Goal: Task Accomplishment & Management: Complete application form

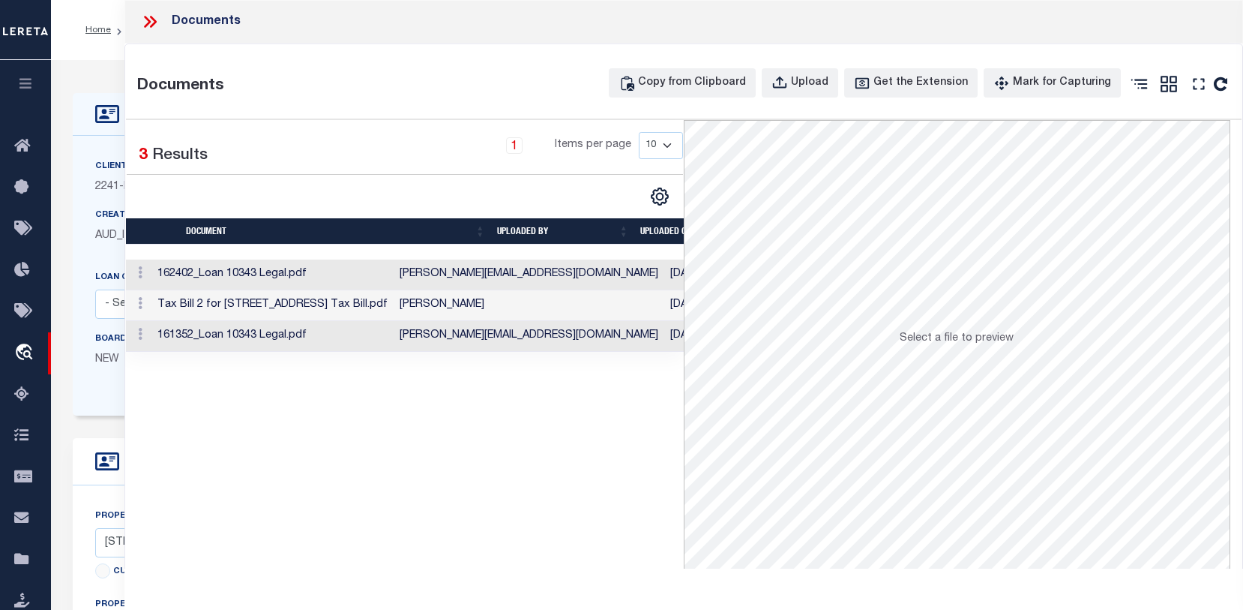
select select "25066"
select select "10"
select select "Escrow"
select select
click at [80, 216] on div "Client Name 2241 - Renovo Financial Customer Name 2241 - Renovo Financial" at bounding box center [501, 276] width 856 height 280
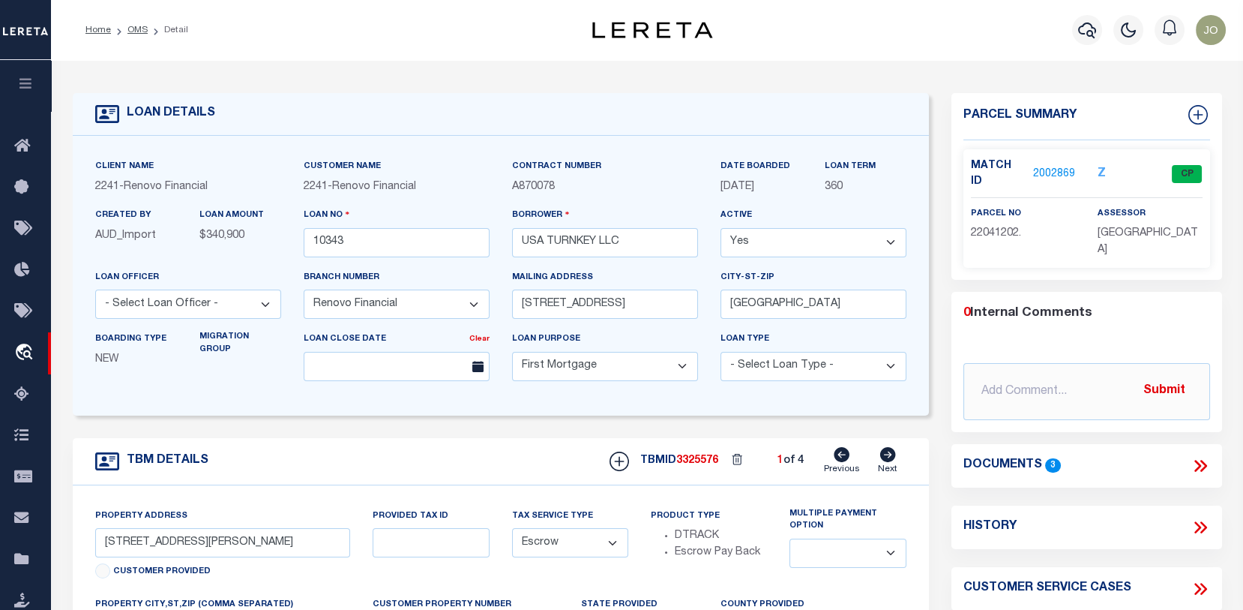
click at [893, 456] on icon at bounding box center [888, 454] width 16 height 15
type input "3449 Church Street"
type input "Saginaw, MI 48604"
type input "a0k8Y00000jIJx6"
select select
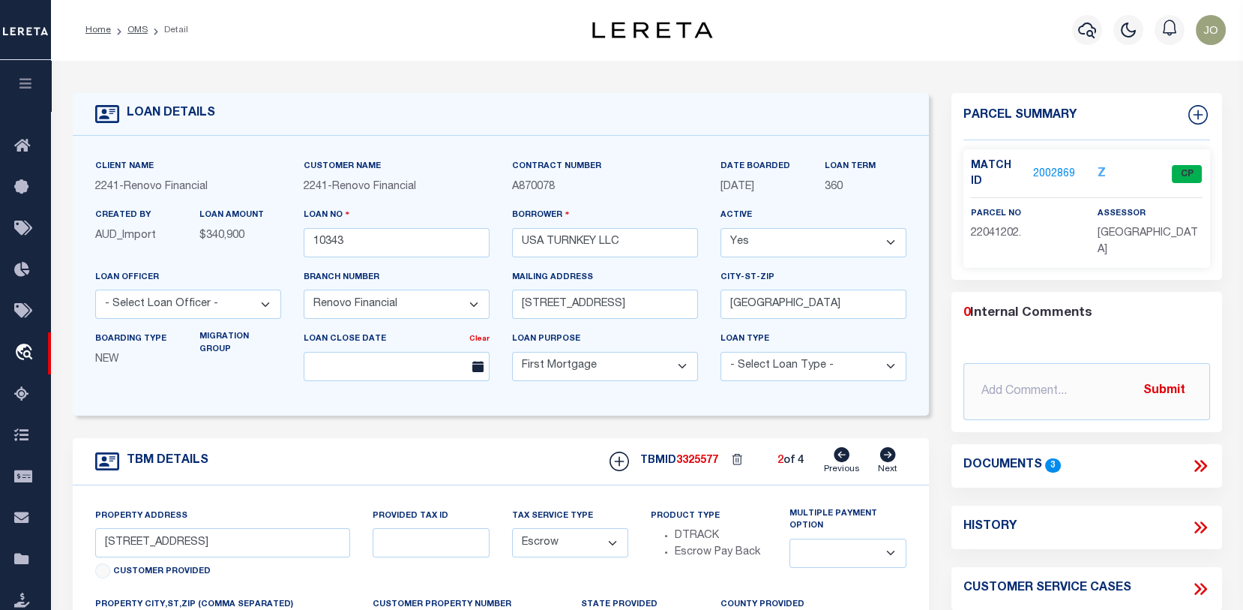
select select
click at [893, 456] on icon at bounding box center [888, 454] width 16 height 15
type input "3734 West Buena Vista Drive"
type input "Detroit, MI 48238"
type input "a0k8Y00000jIJxB"
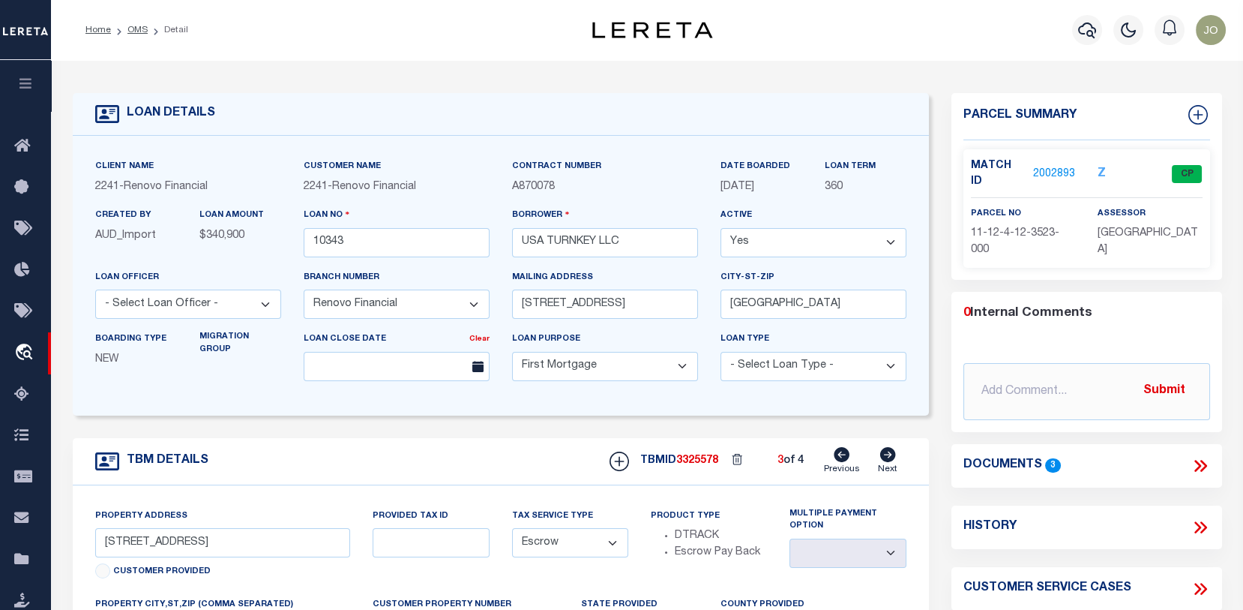
select select
click at [893, 456] on icon at bounding box center [888, 454] width 16 height 15
type input "523 North Bond Street"
type input "Saginaw, MI 48602"
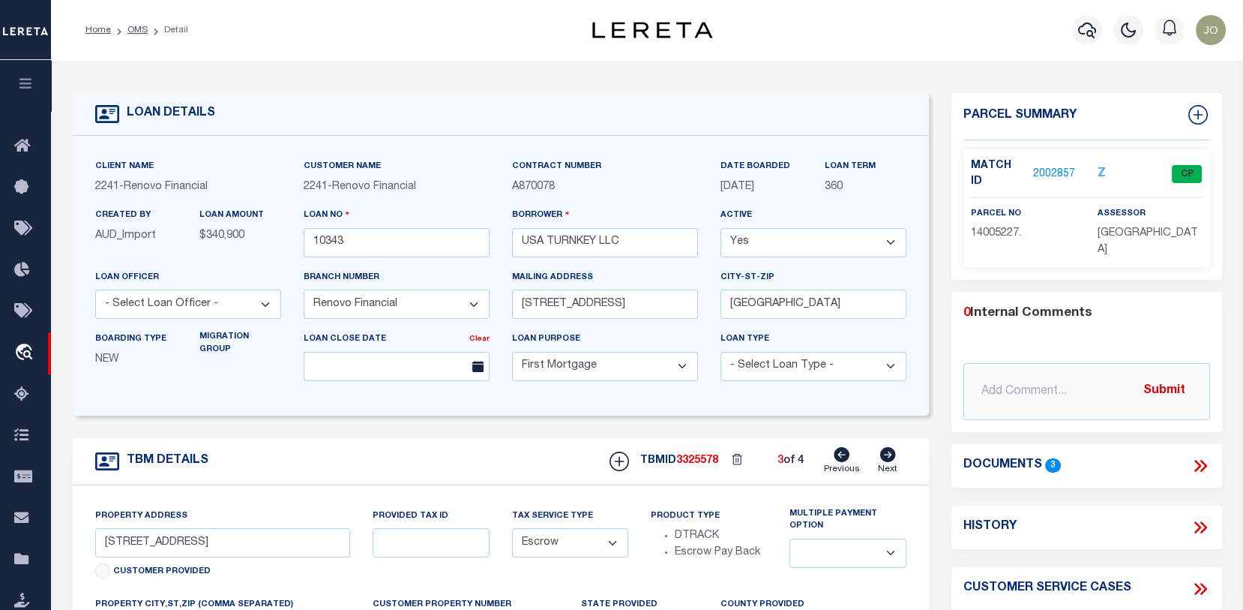
type input "a0k8Y00000jIJwr"
select select
drag, startPoint x: 972, startPoint y: 230, endPoint x: 1045, endPoint y: 232, distance: 73.5
click at [1045, 232] on p "15 0454 00000" at bounding box center [1023, 234] width 104 height 16
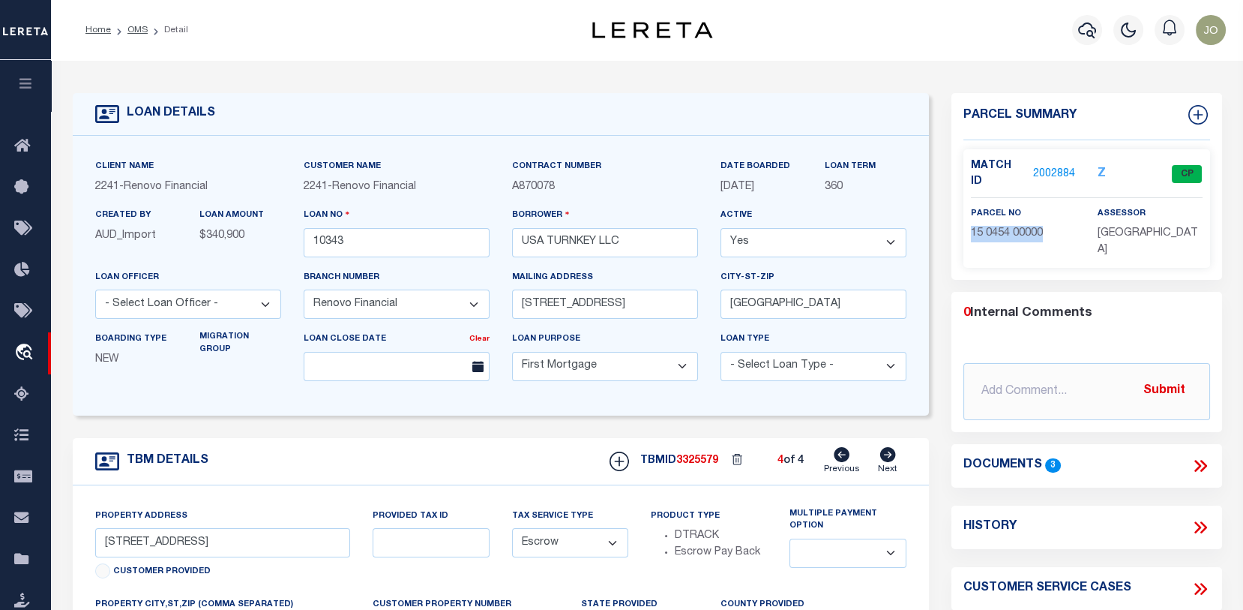
copy span "15 0454 00000"
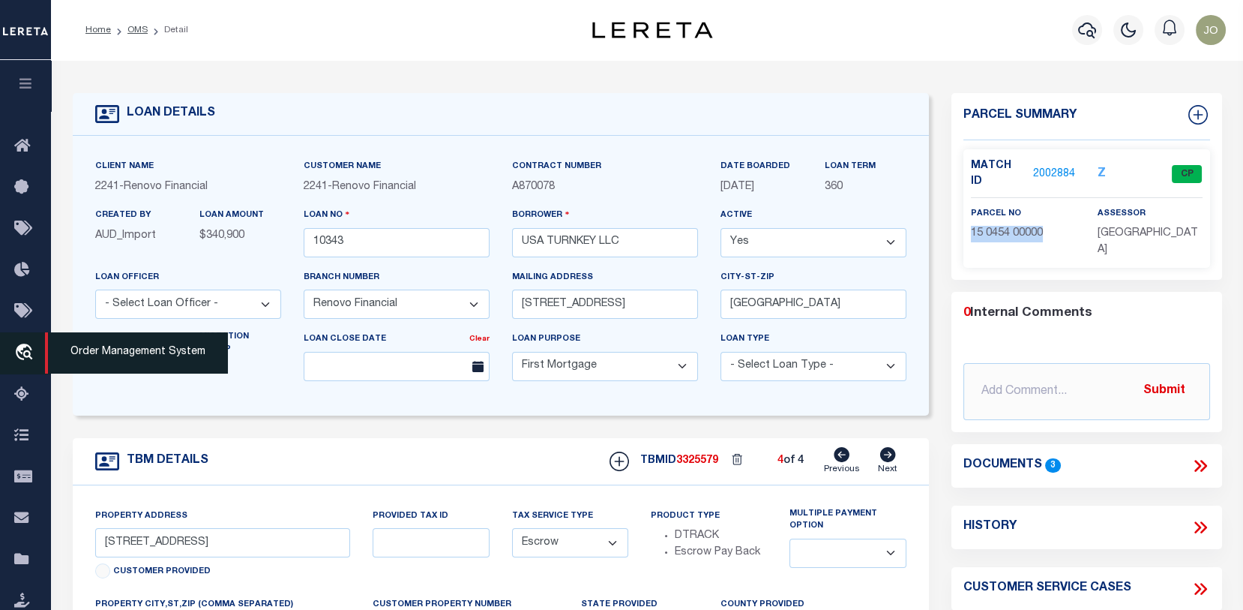
click at [14, 352] on icon "travel_explore" at bounding box center [26, 352] width 24 height 19
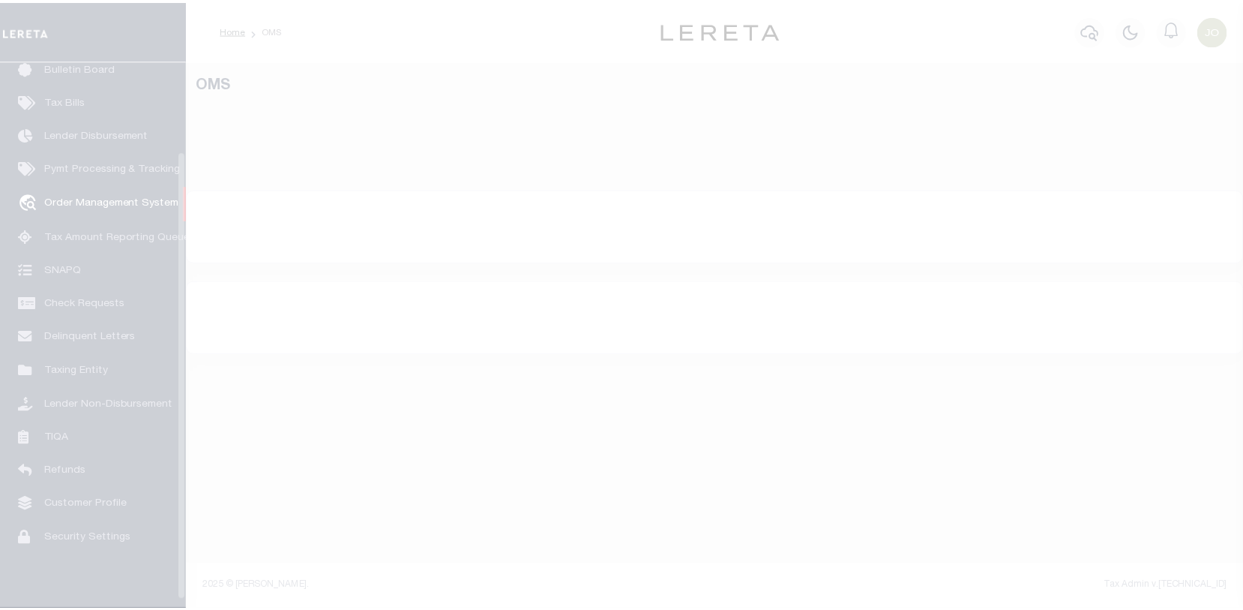
scroll to position [109, 0]
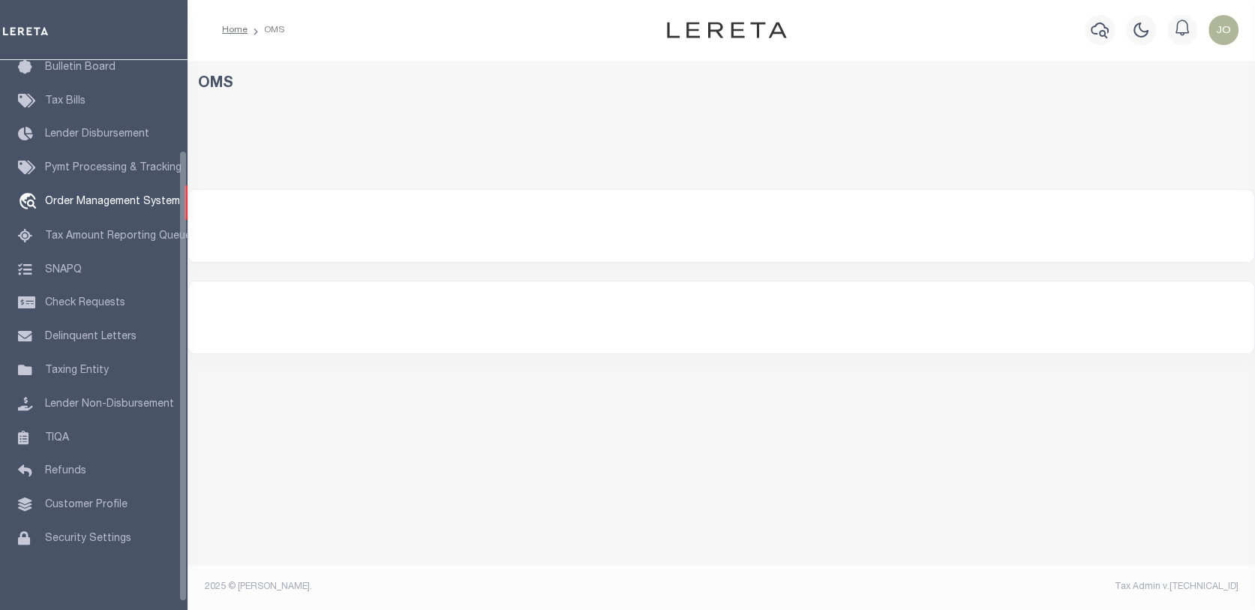
select select "200"
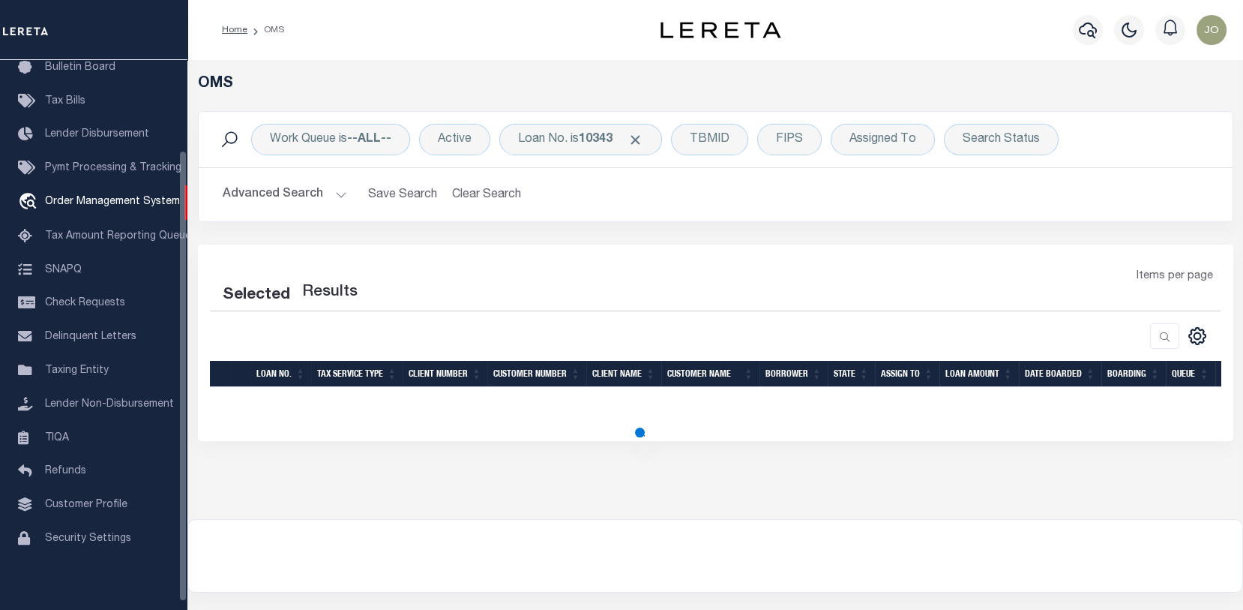
select select "200"
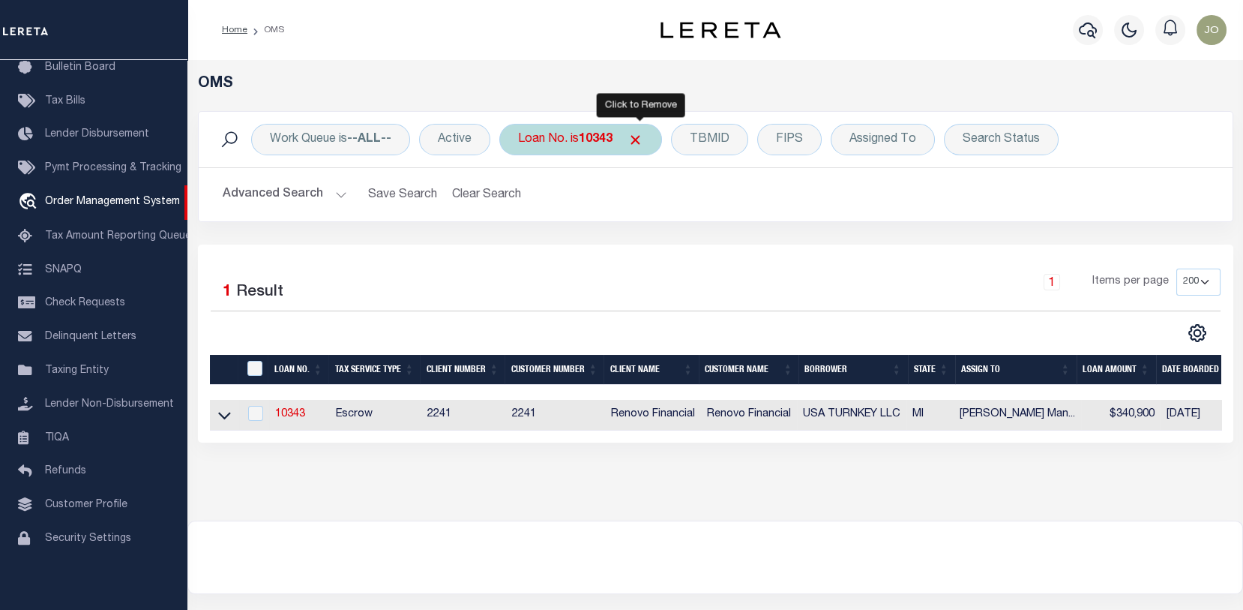
click at [637, 137] on span "Click to Remove" at bounding box center [636, 140] width 16 height 16
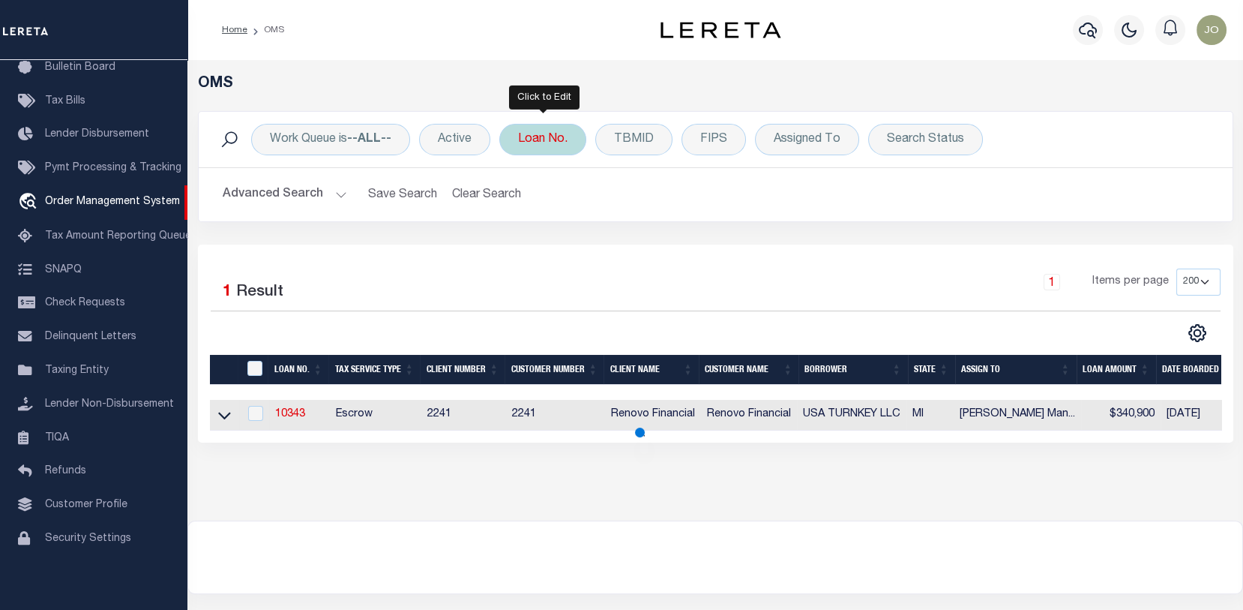
click at [528, 133] on div "Loan No." at bounding box center [542, 139] width 87 height 31
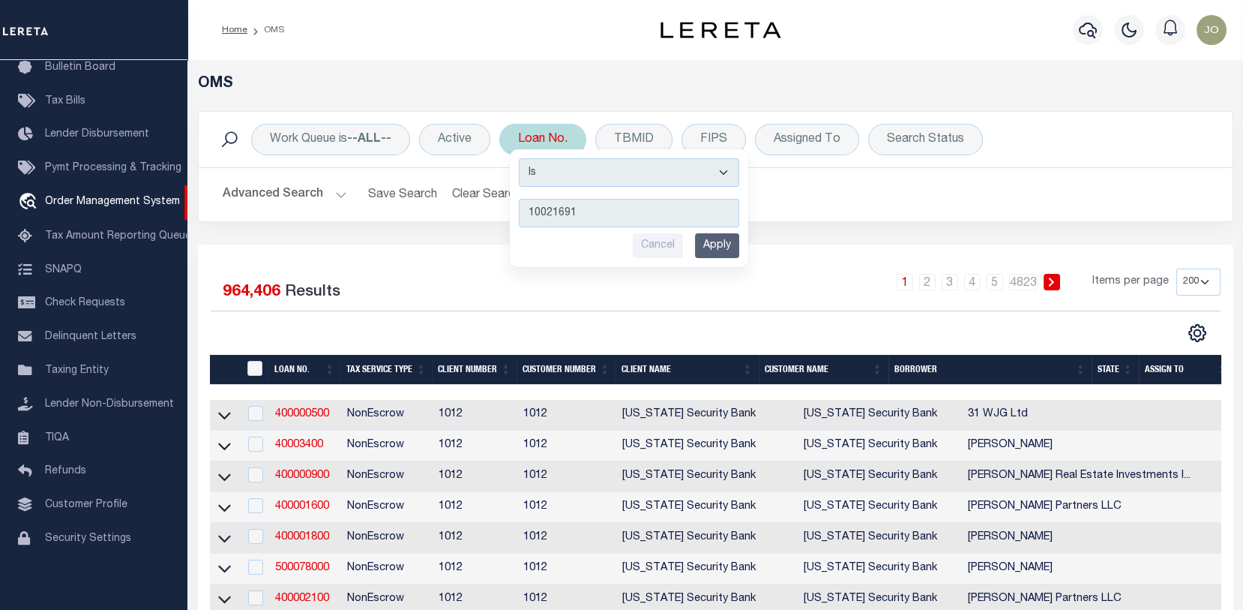
type input "10021691"
click at [718, 237] on input "Apply" at bounding box center [717, 245] width 44 height 25
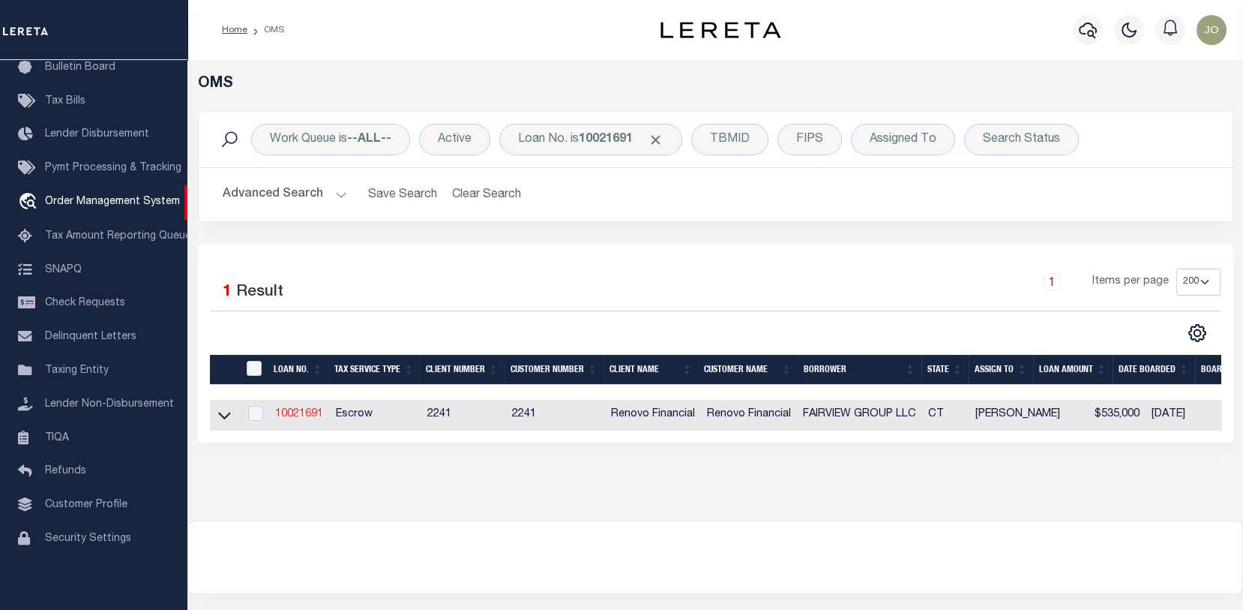
click at [298, 413] on link "10021691" at bounding box center [299, 414] width 48 height 10
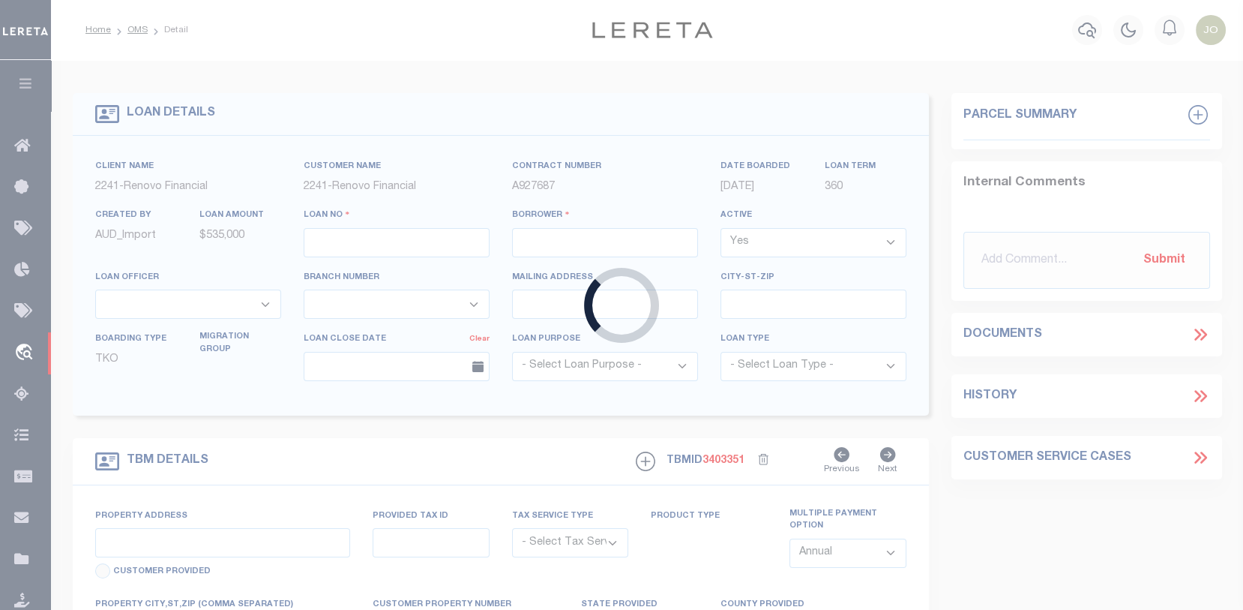
type input "10021691"
type input "FAIRVIEW GROUP LLC"
select select
type input "460 FLUSHING AVE APART"
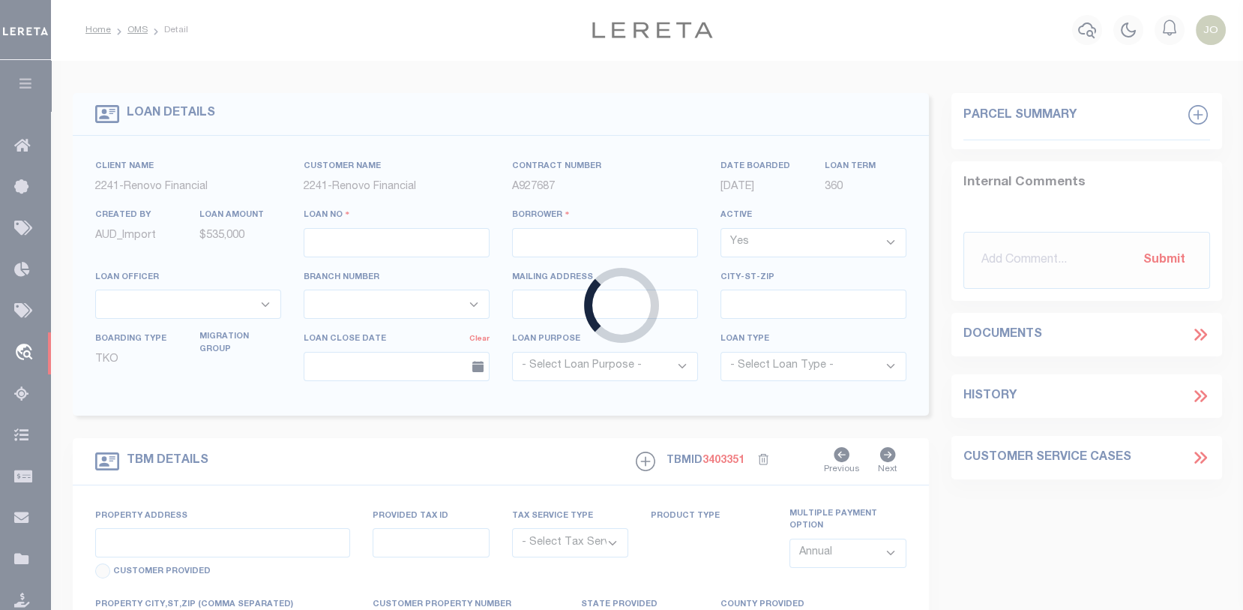
type input "BROOKLYN NY 11205"
select select "10"
select select "Escrow"
type input "49 FAIRVIEW ST"
type input "023305340063 0000000000"
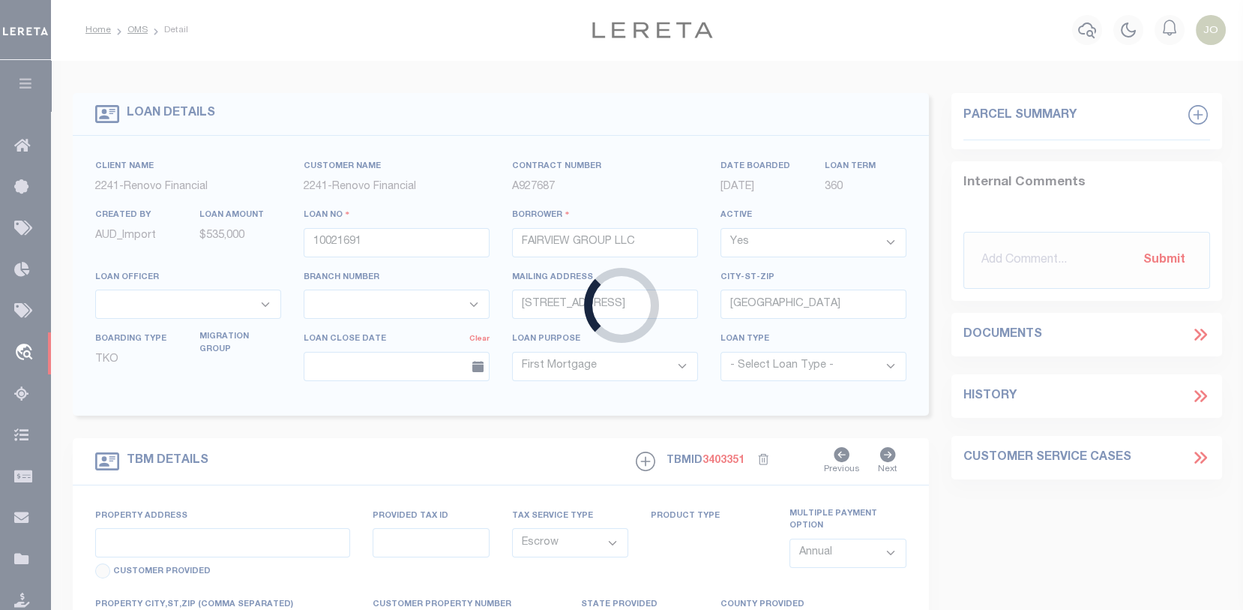
type input "WATERBURY, CT 06710"
type input "a0kUS000007erJJ"
type input "CT"
select select
type textarea "Liability Limited to Customer Provided Parcel"
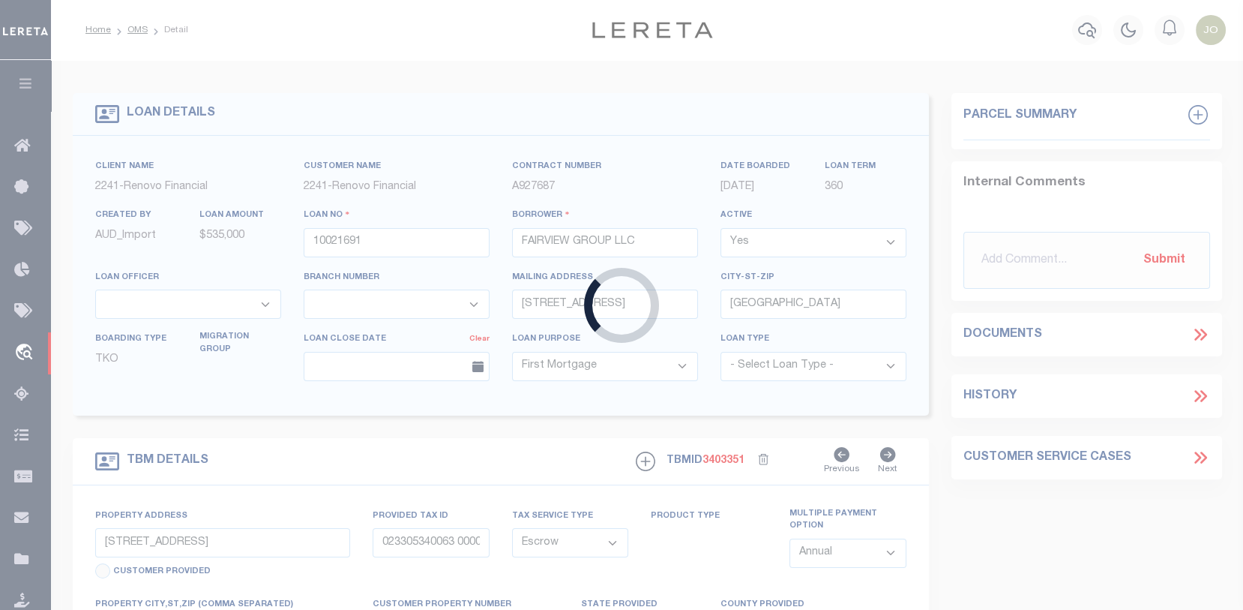
select select "25067"
select select
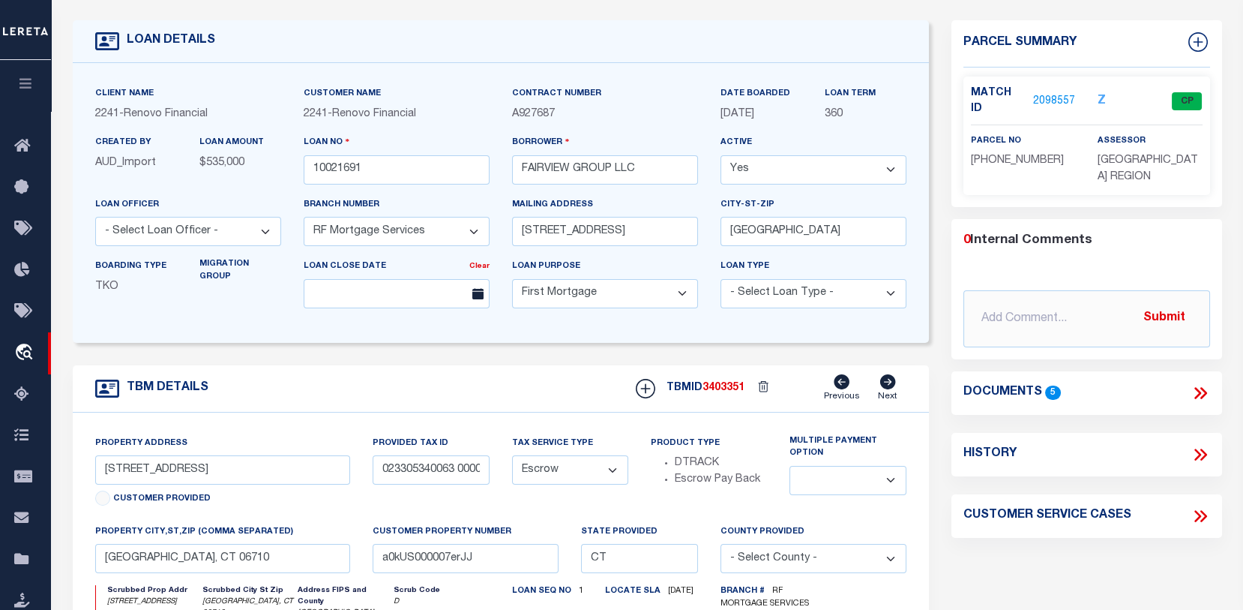
scroll to position [75, 0]
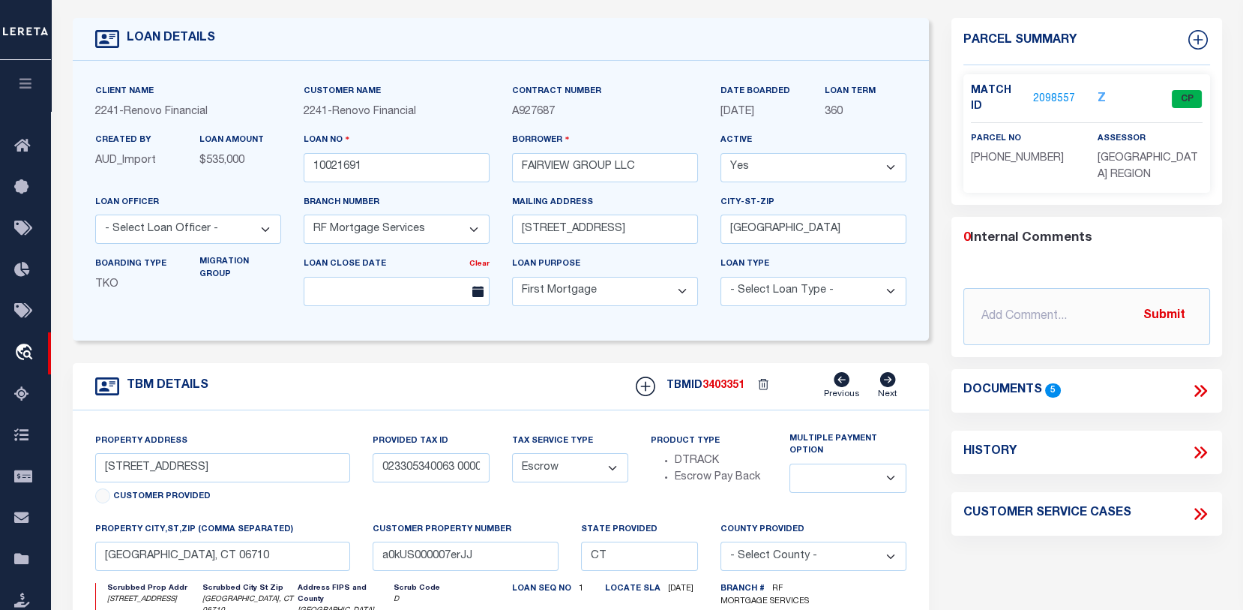
click at [1056, 92] on link "2098557" at bounding box center [1054, 99] width 42 height 16
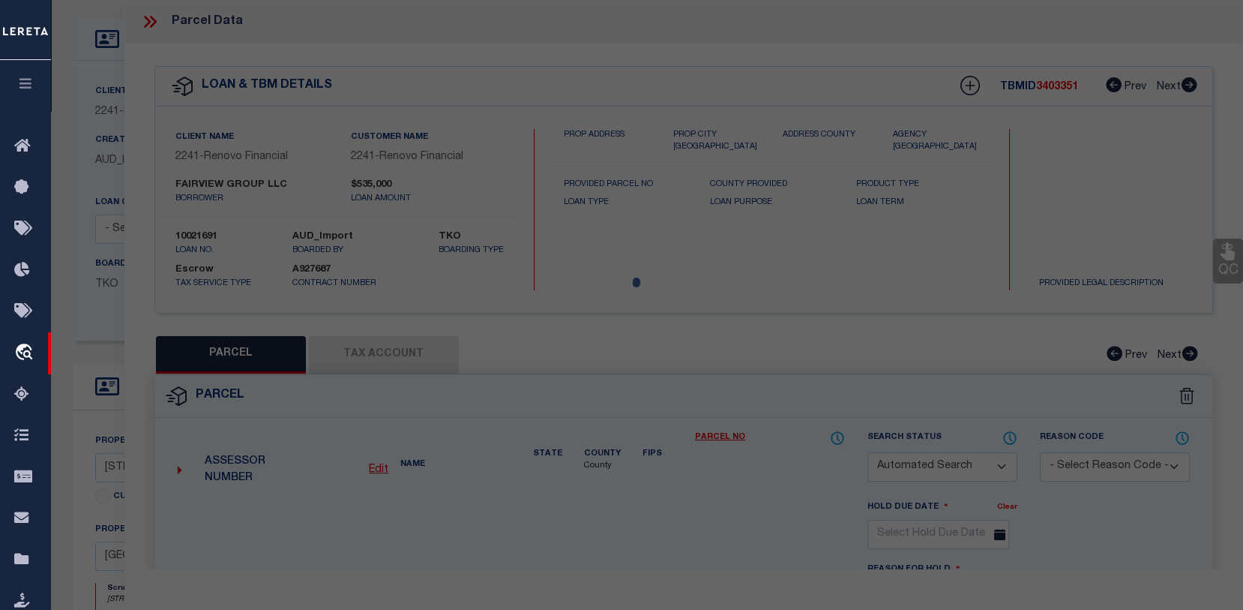
checkbox input "false"
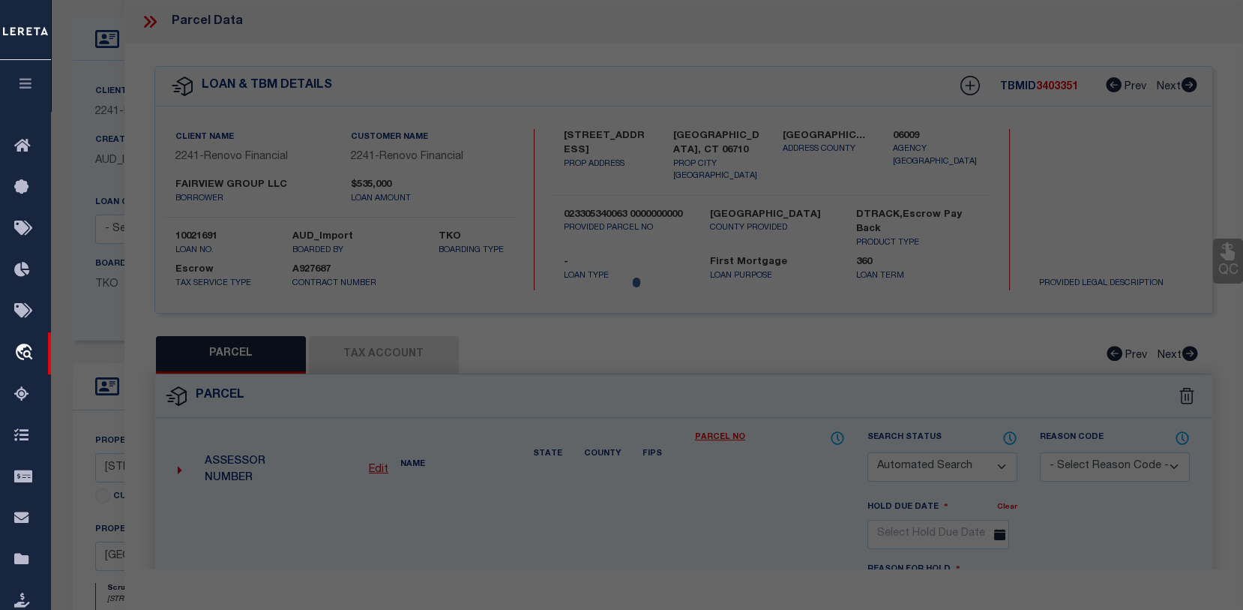
select select "CP"
type input "FAIRVIEW GROUP LLC"
select select "AGW"
select select
type input "49 FAIRVIEW ST"
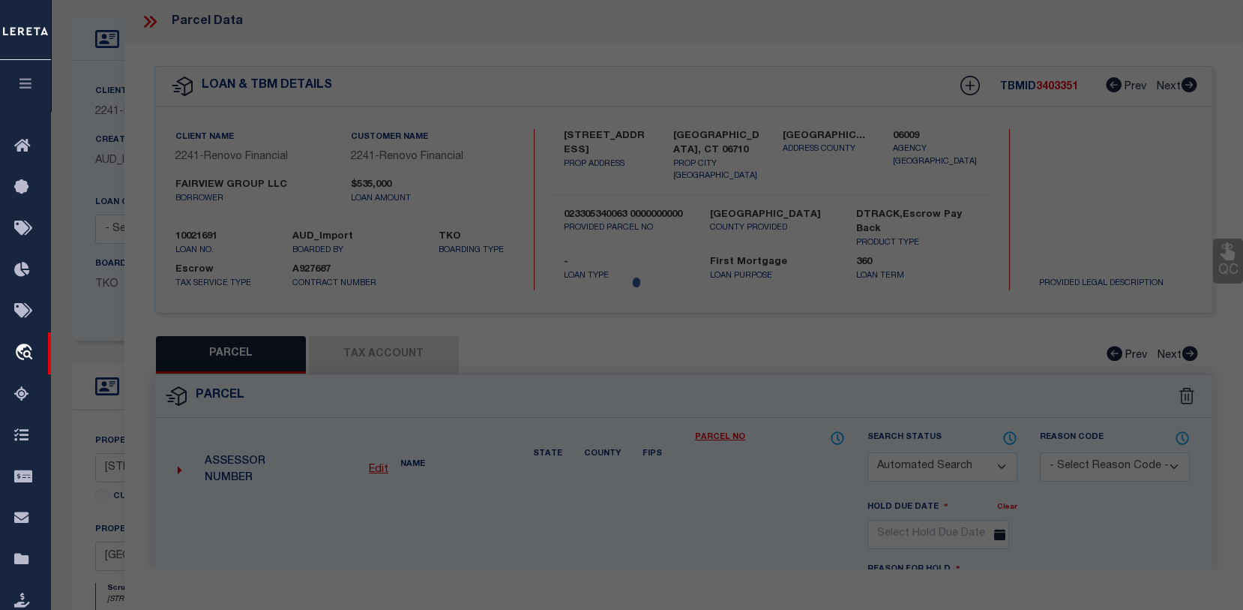
checkbox input "false"
type input "WATERBURY, CT 06710"
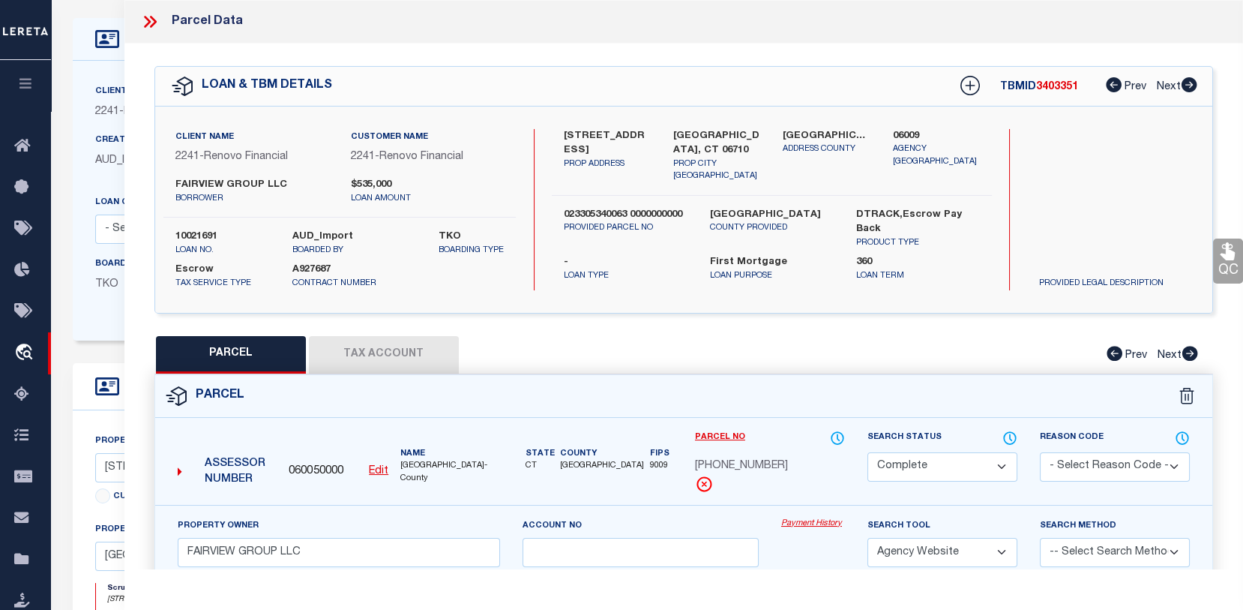
click at [430, 363] on button "Tax Account" at bounding box center [384, 354] width 150 height 37
select select "100"
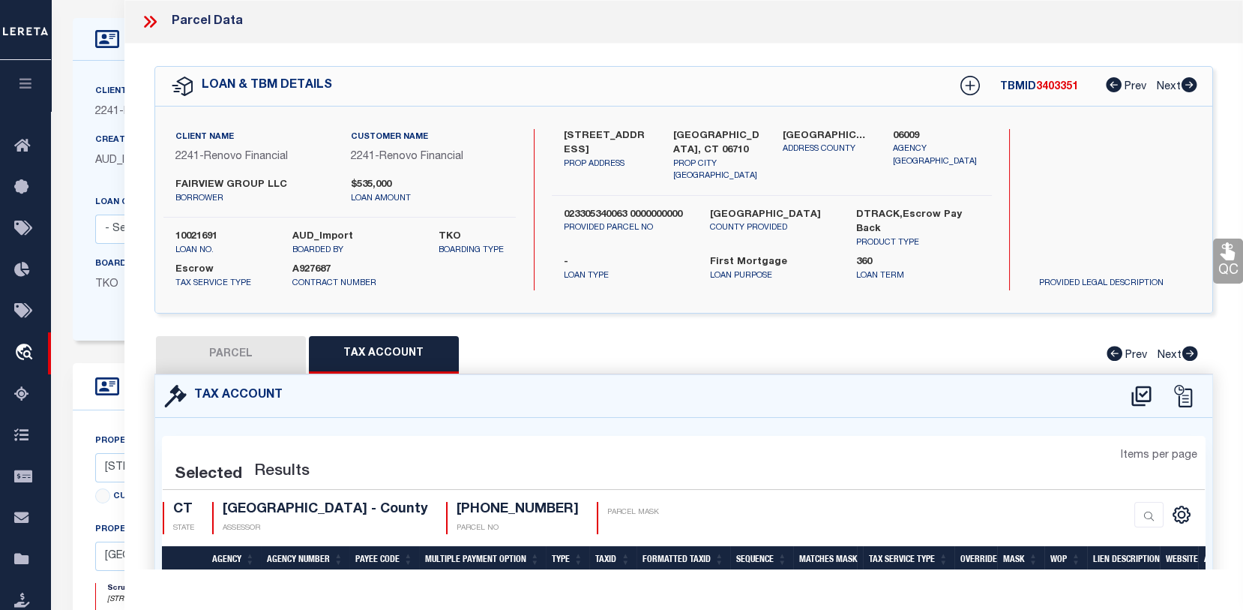
select select "100"
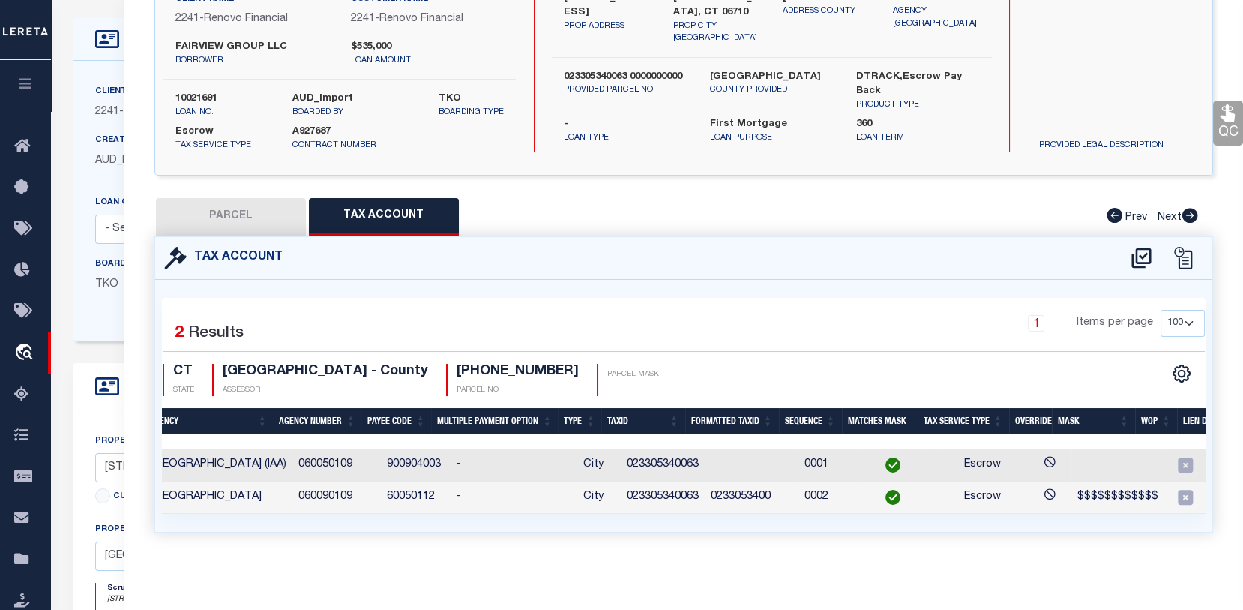
scroll to position [0, 187]
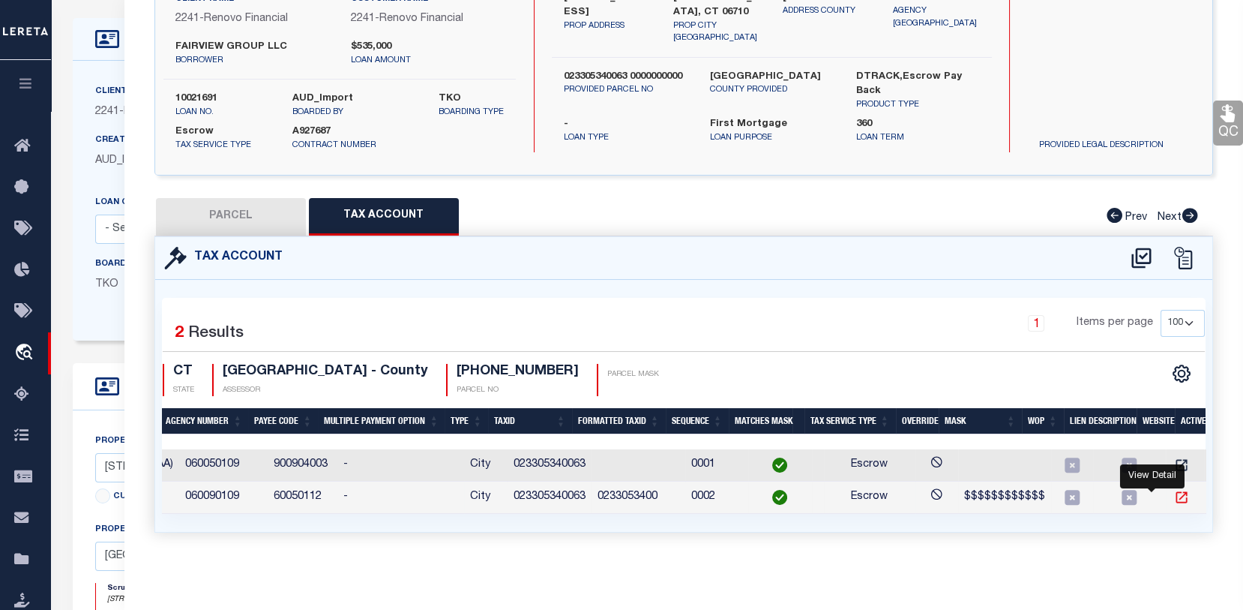
click at [1176, 492] on icon "" at bounding box center [1181, 497] width 11 height 11
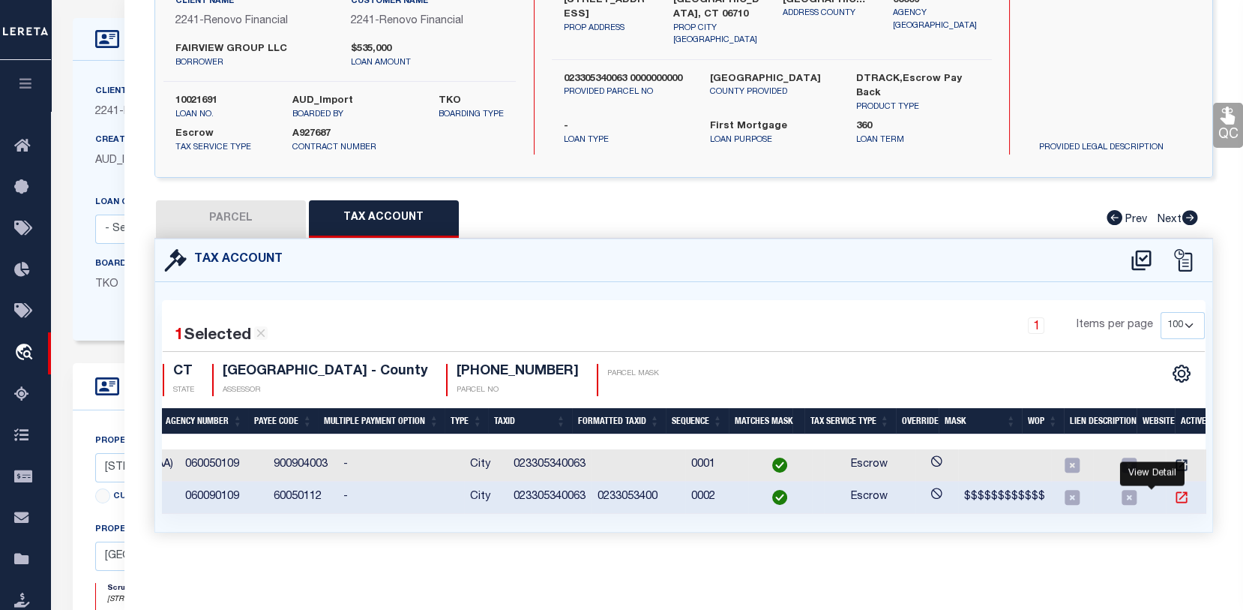
click at [1174, 490] on icon "" at bounding box center [1181, 497] width 15 height 15
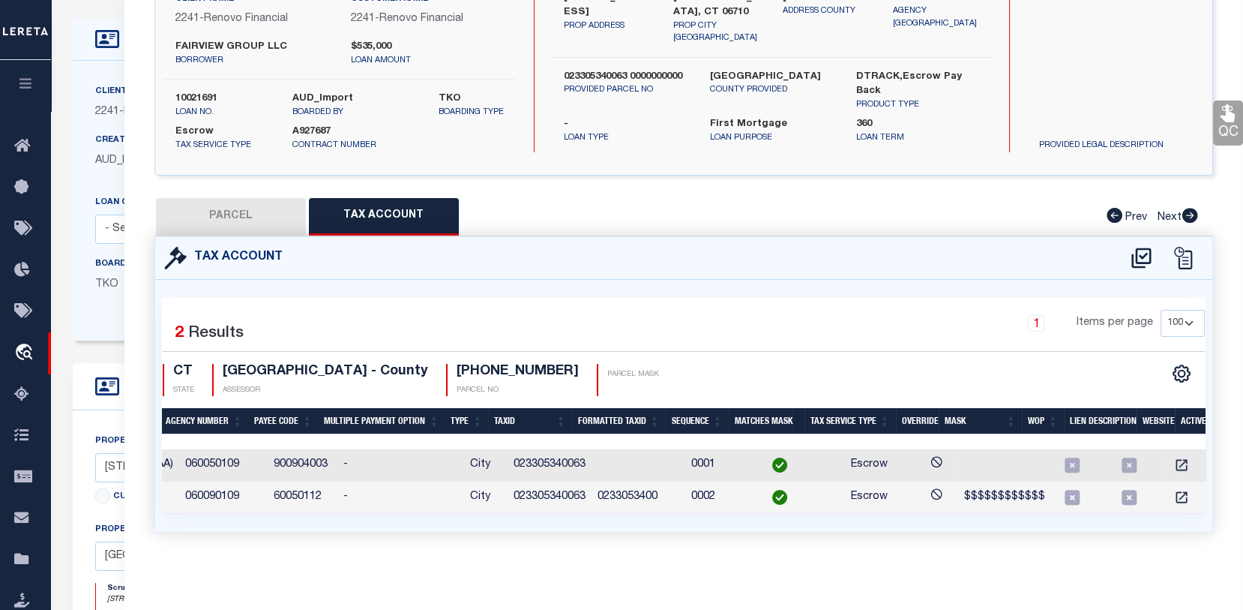
click at [226, 198] on button "PARCEL" at bounding box center [231, 216] width 150 height 37
select select "AS"
select select
checkbox input "false"
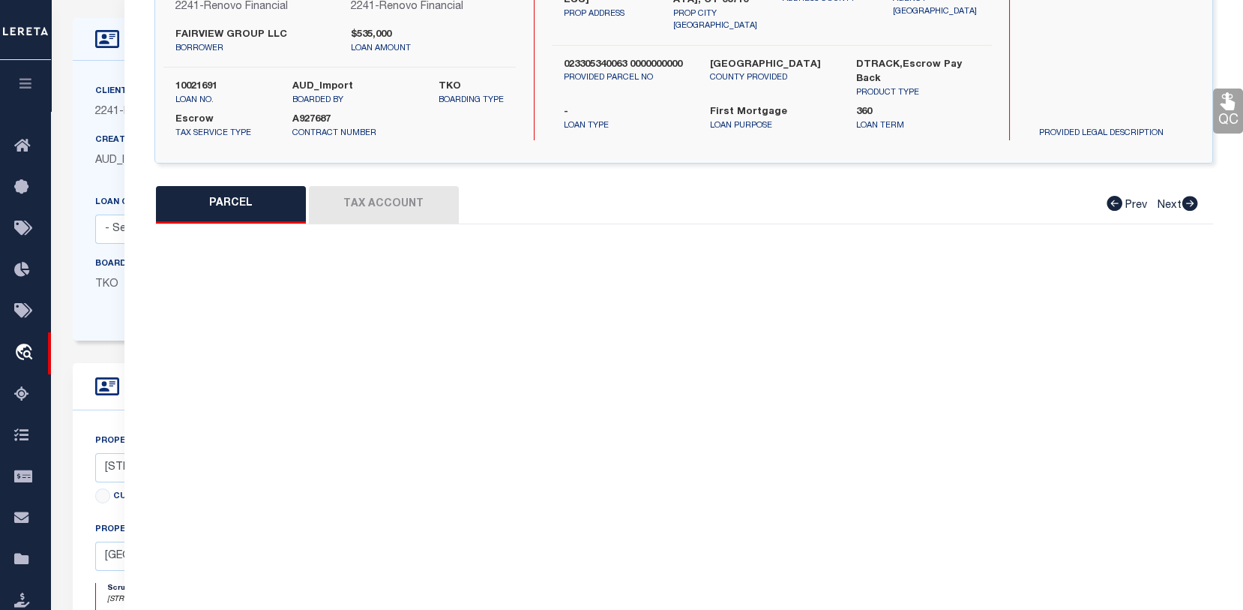
select select "CP"
type input "FAIRVIEW GROUP LLC"
select select "AGW"
select select
type input "49 FAIRVIEW ST"
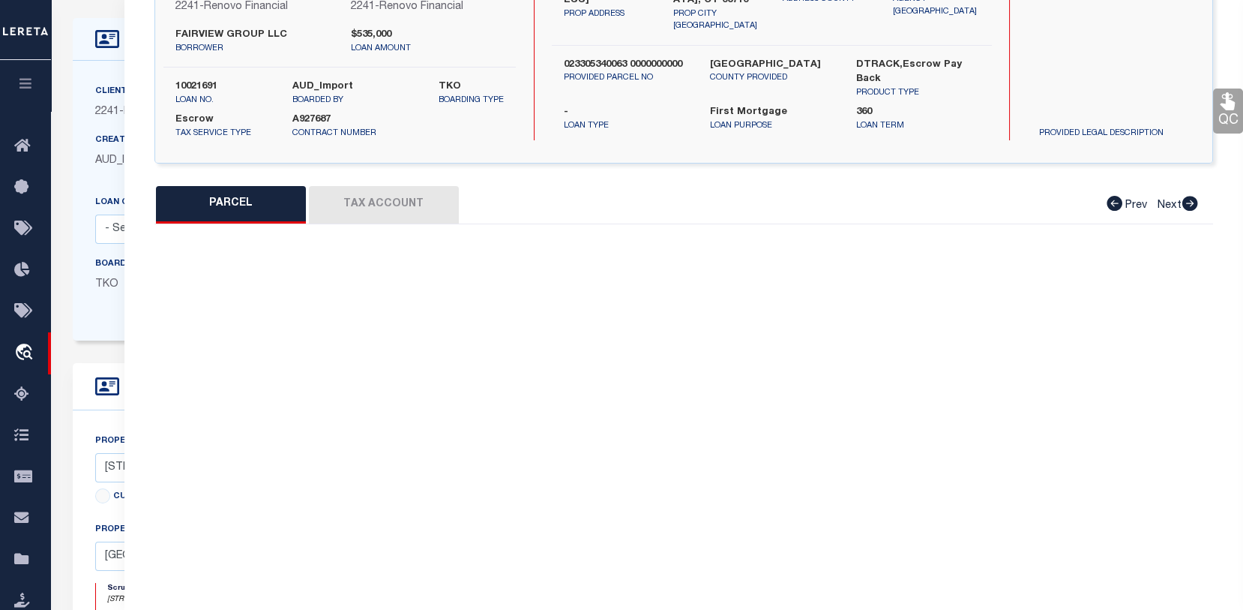
checkbox input "false"
type input "WATERBURY, CT 06710"
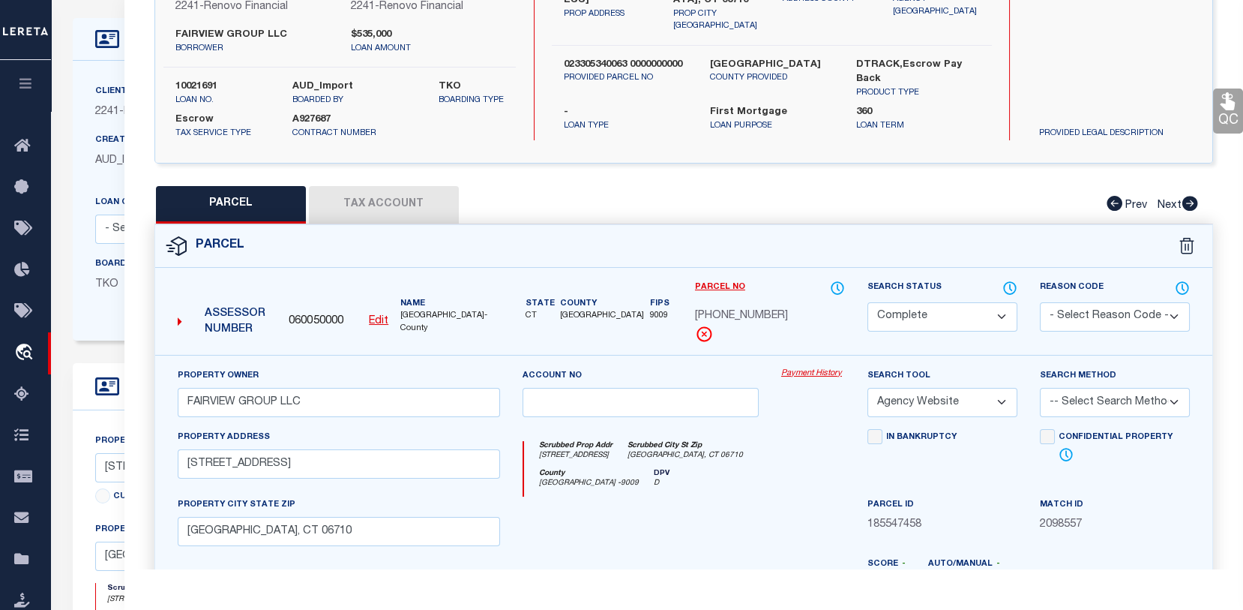
click at [817, 379] on link "Payment History" at bounding box center [813, 373] width 64 height 13
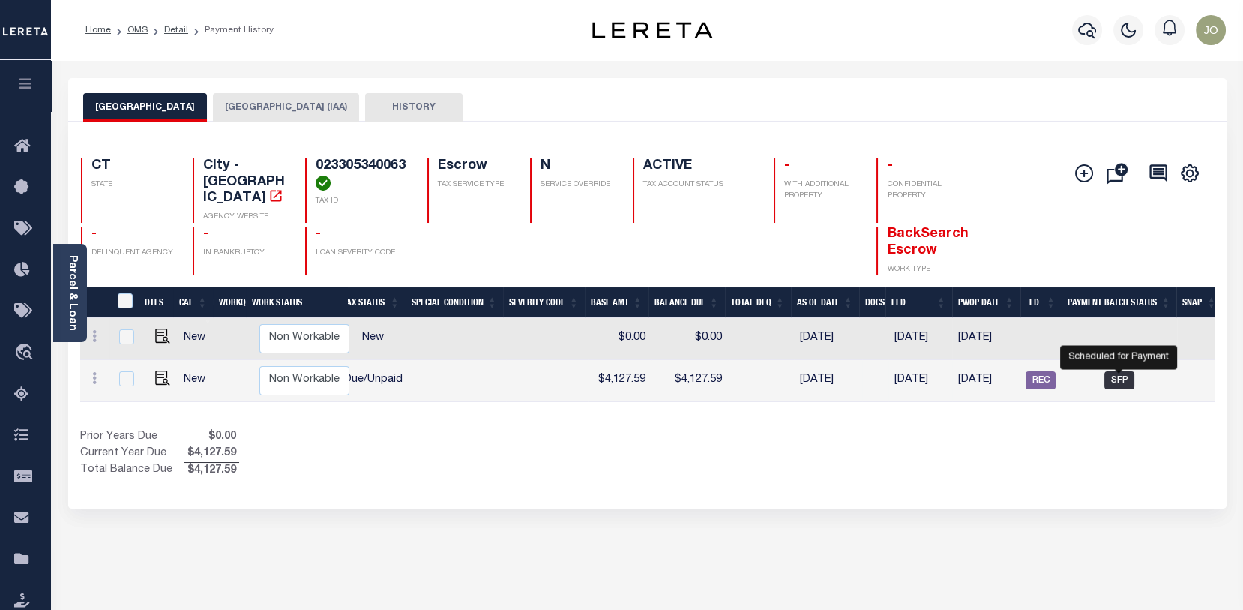
click at [1125, 371] on span "SFP" at bounding box center [1120, 380] width 30 height 18
checkbox input "true"
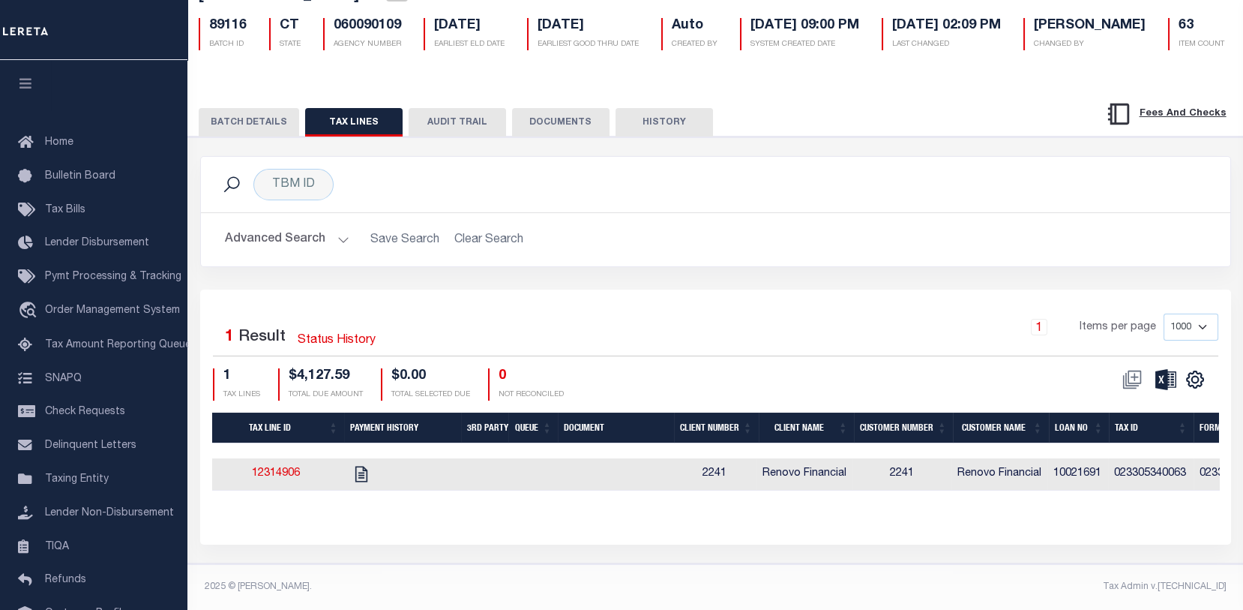
click at [261, 108] on button "BATCH DETAILS" at bounding box center [249, 122] width 100 height 28
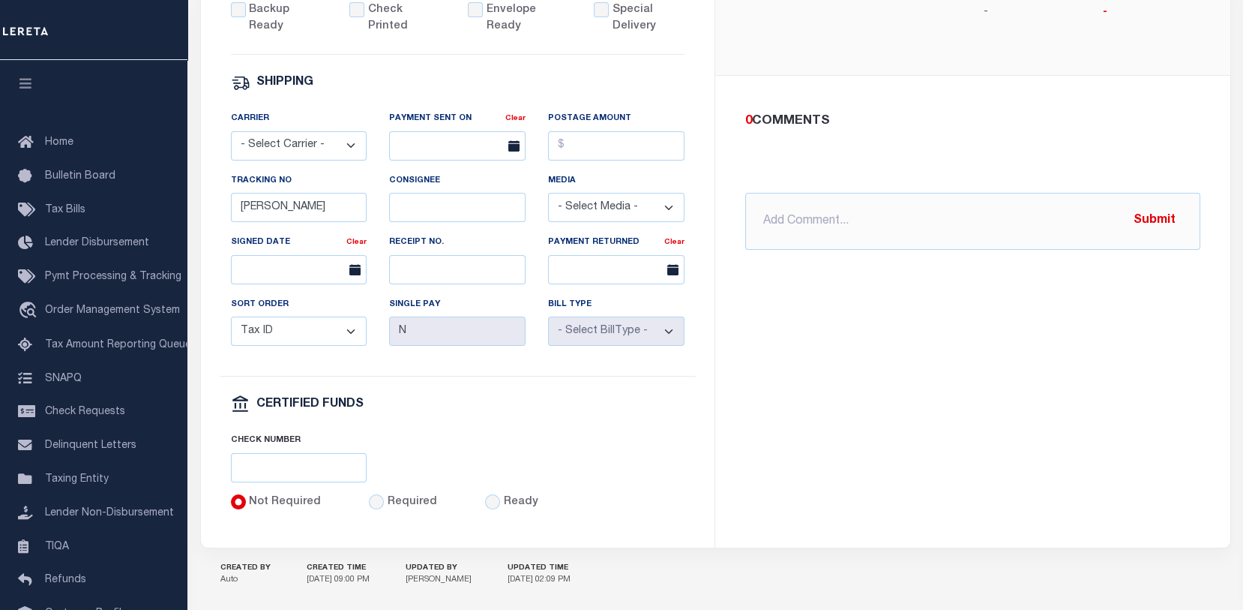
scroll to position [610, 0]
click at [85, 316] on span "Order Management System" at bounding box center [112, 310] width 135 height 10
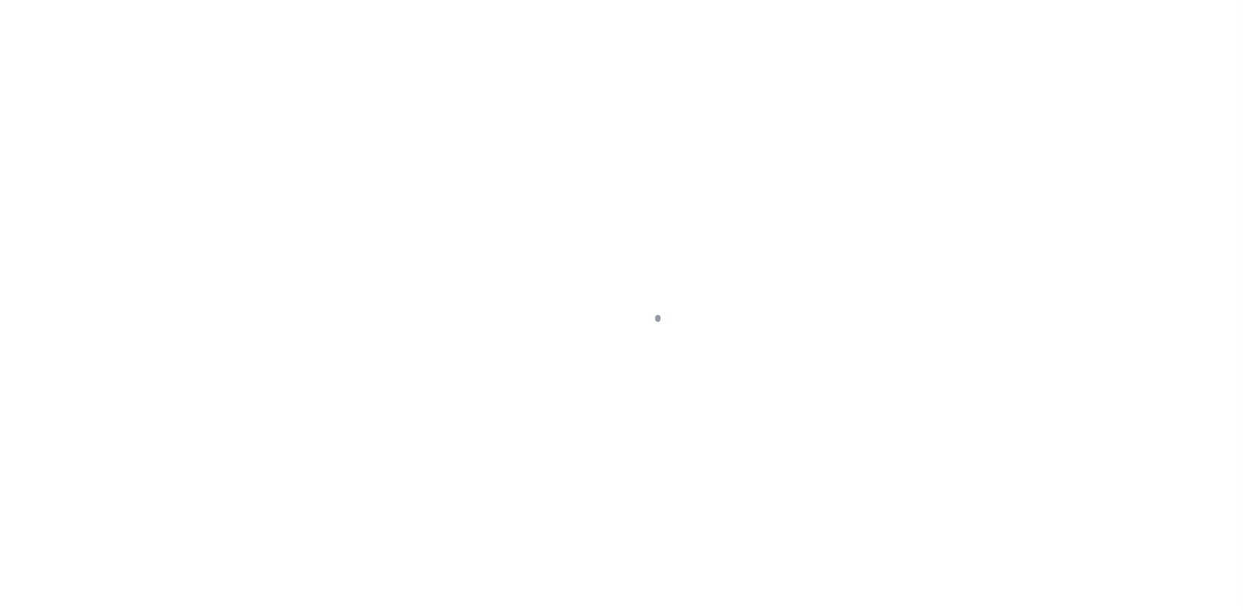
scroll to position [109, 0]
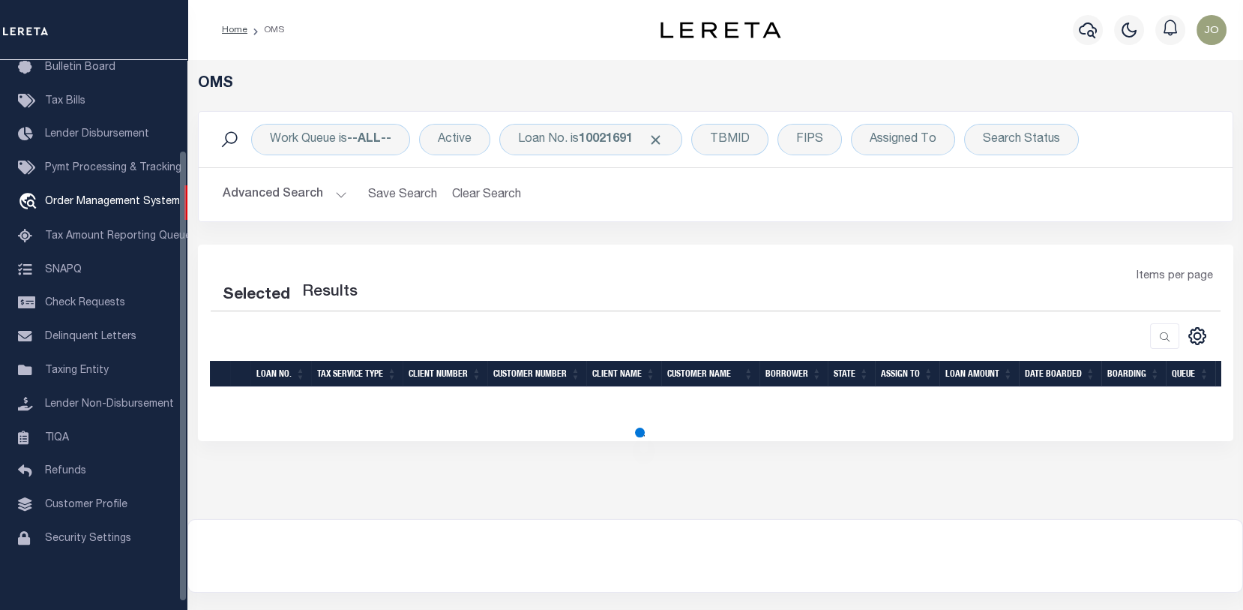
select select "200"
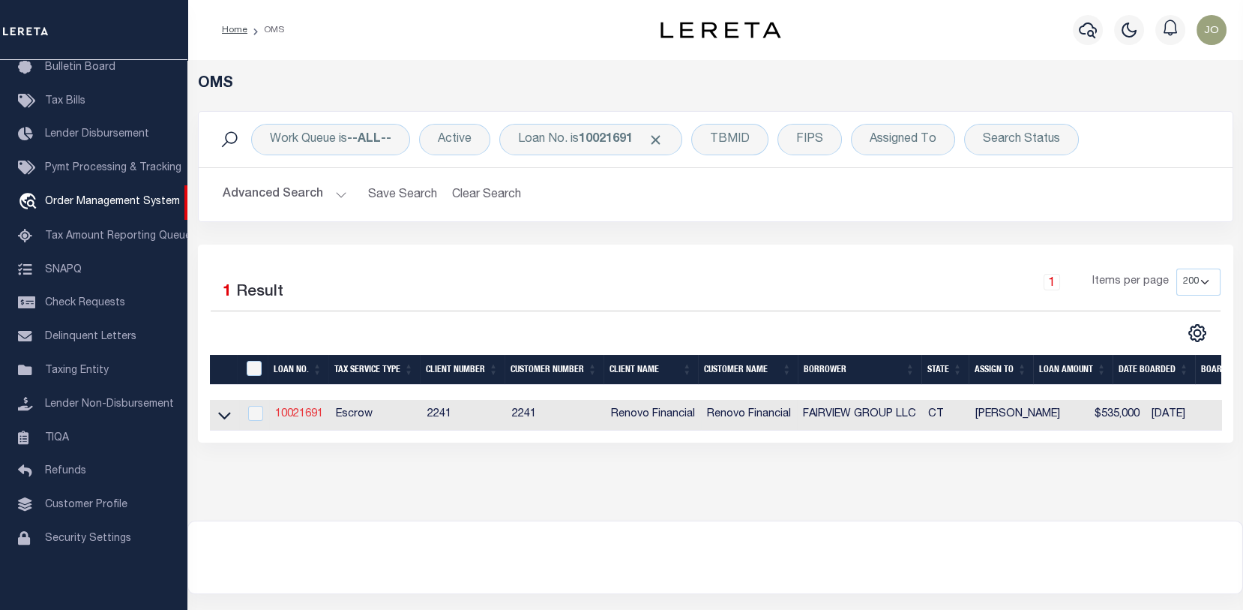
click at [301, 415] on link "10021691" at bounding box center [299, 414] width 48 height 10
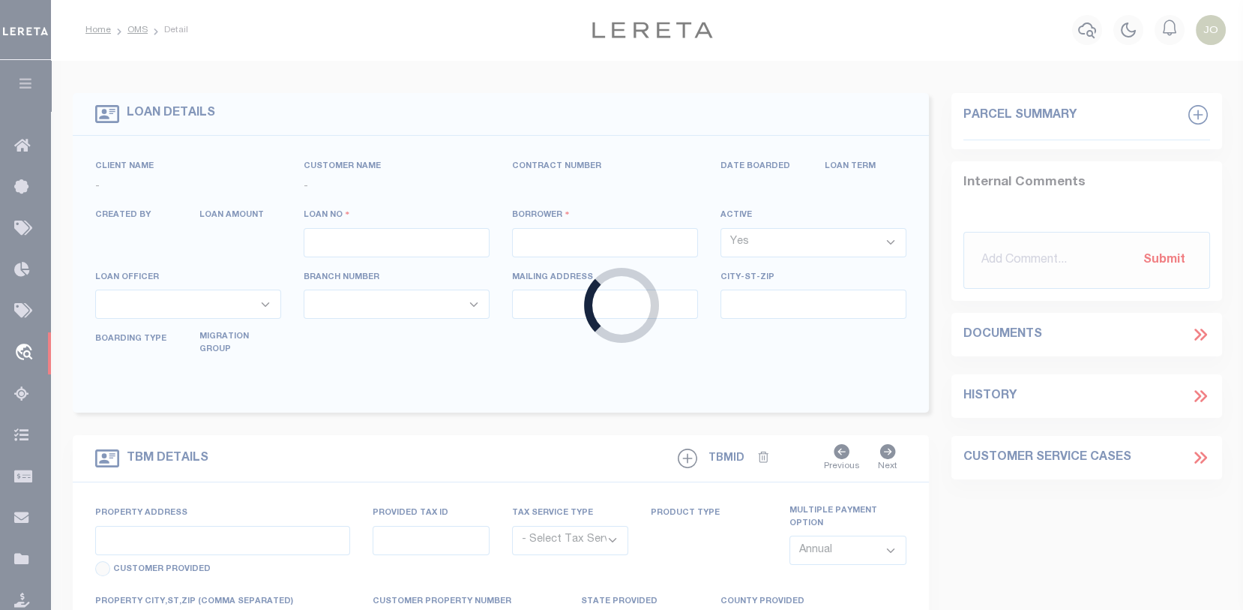
type input "10021691"
type input "FAIRVIEW GROUP LLC"
select select
type input "460 FLUSHING AVE APART"
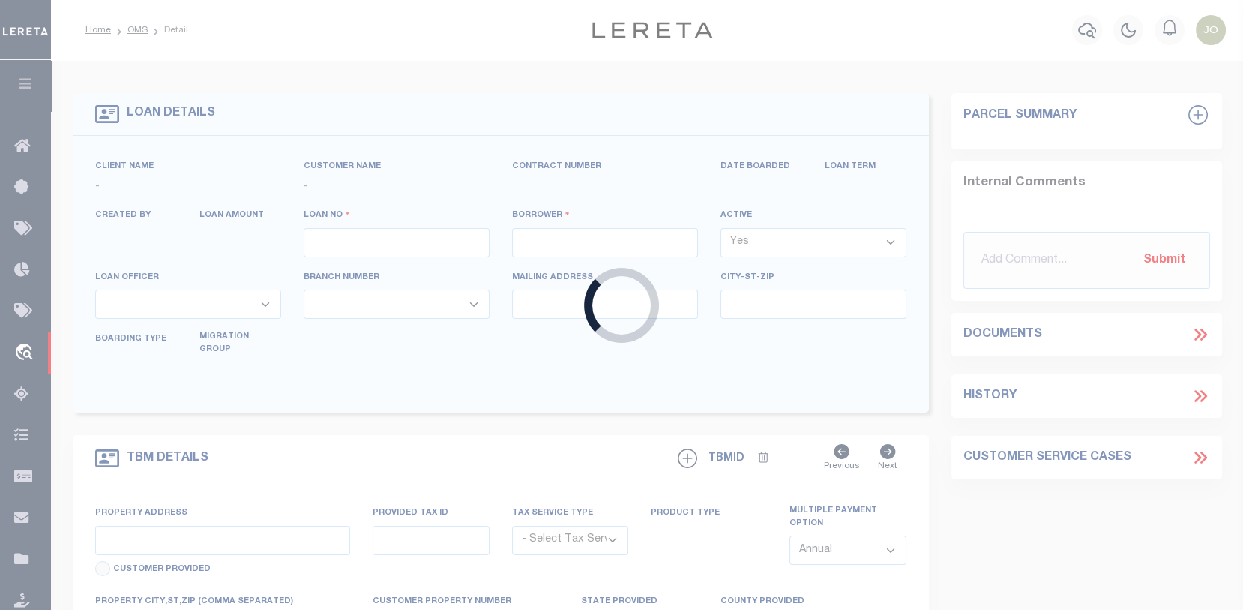
type input "BROOKLYN NY 11205"
select select "10"
select select "Escrow"
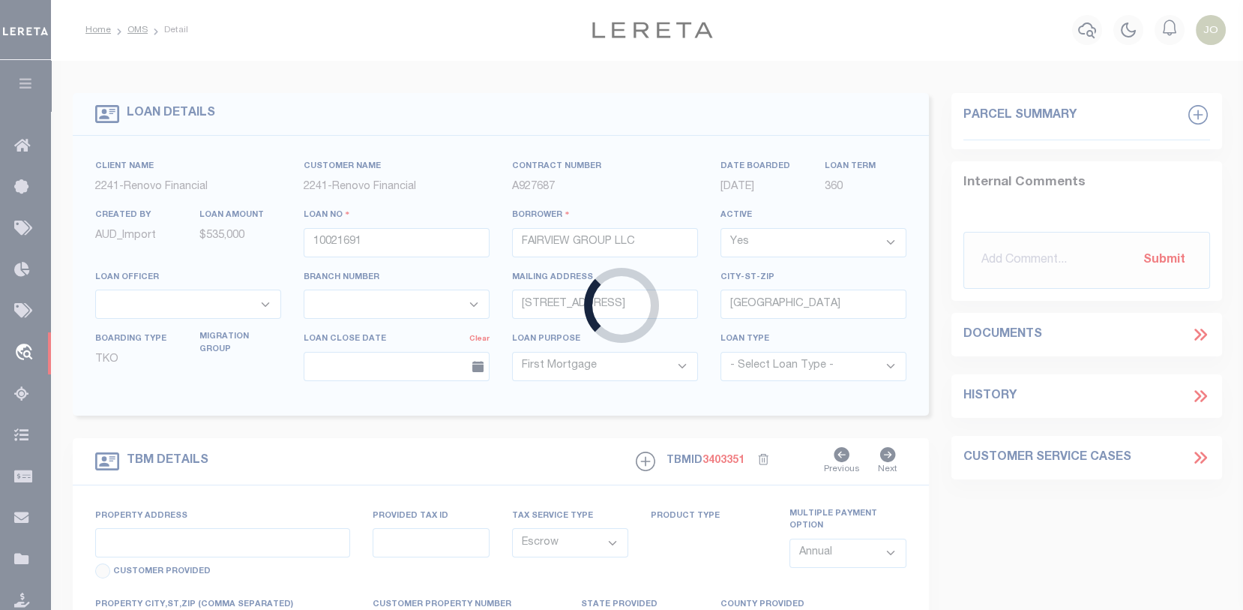
select select "25067"
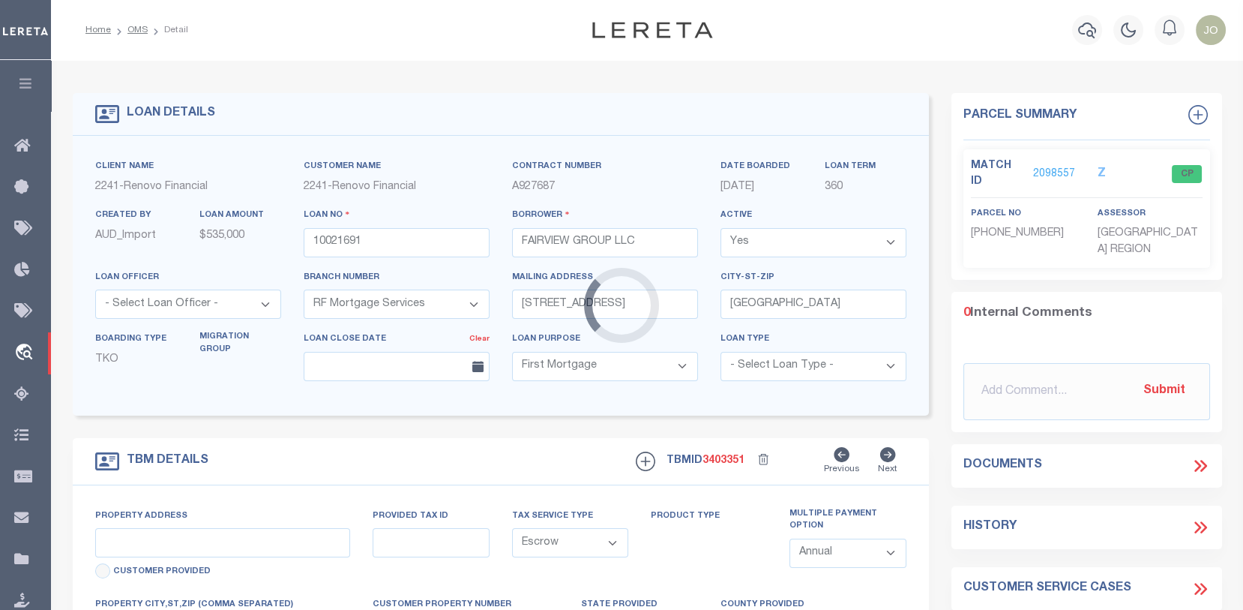
type input "49 FAIRVIEW ST"
type input "023305340063 0000000000"
type input "WATERBURY, CT 06710"
type input "a0kUS000007erJJ"
type input "CT"
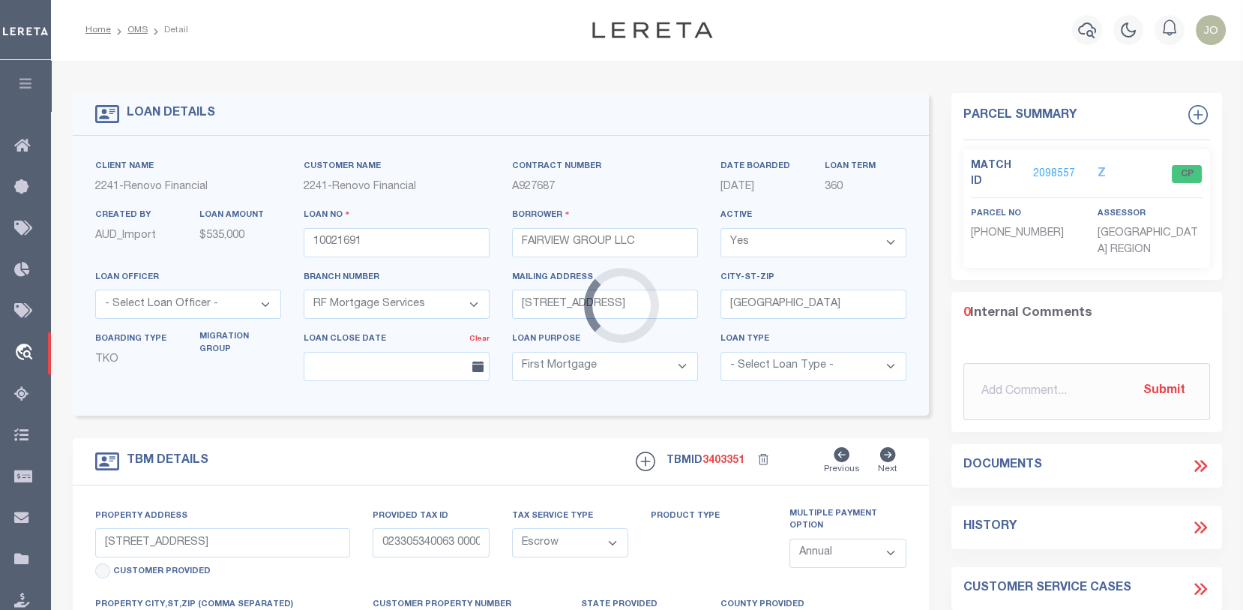
select select
type textarea "Liability Limited to Customer Provided Parcel"
select select
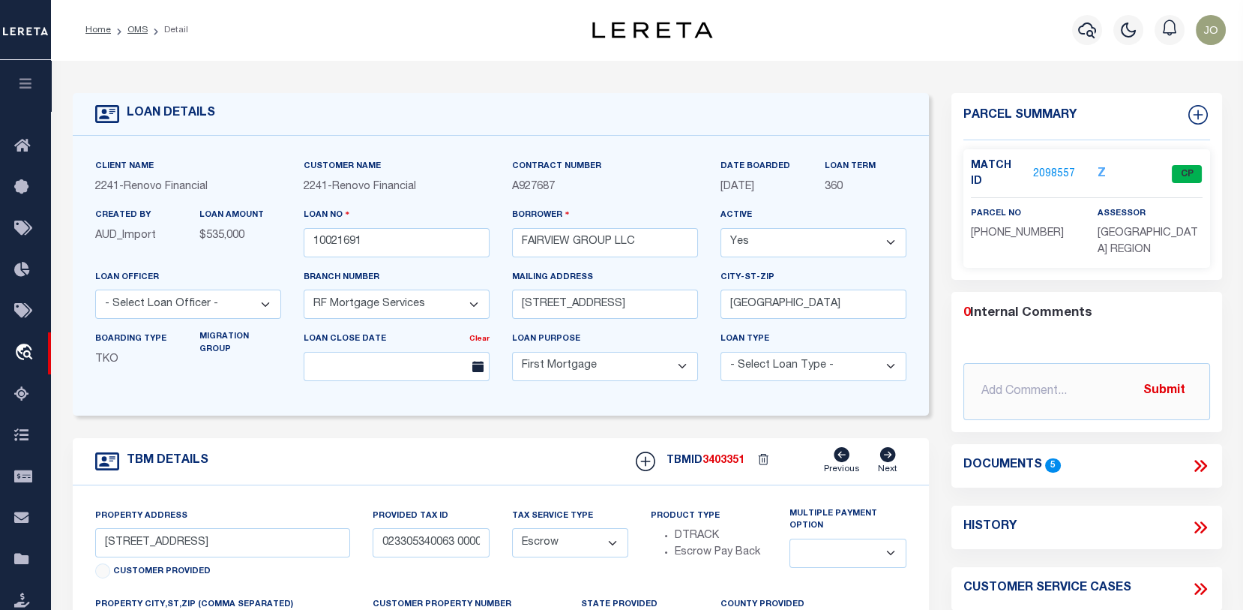
click at [1203, 461] on icon at bounding box center [1203, 466] width 7 height 12
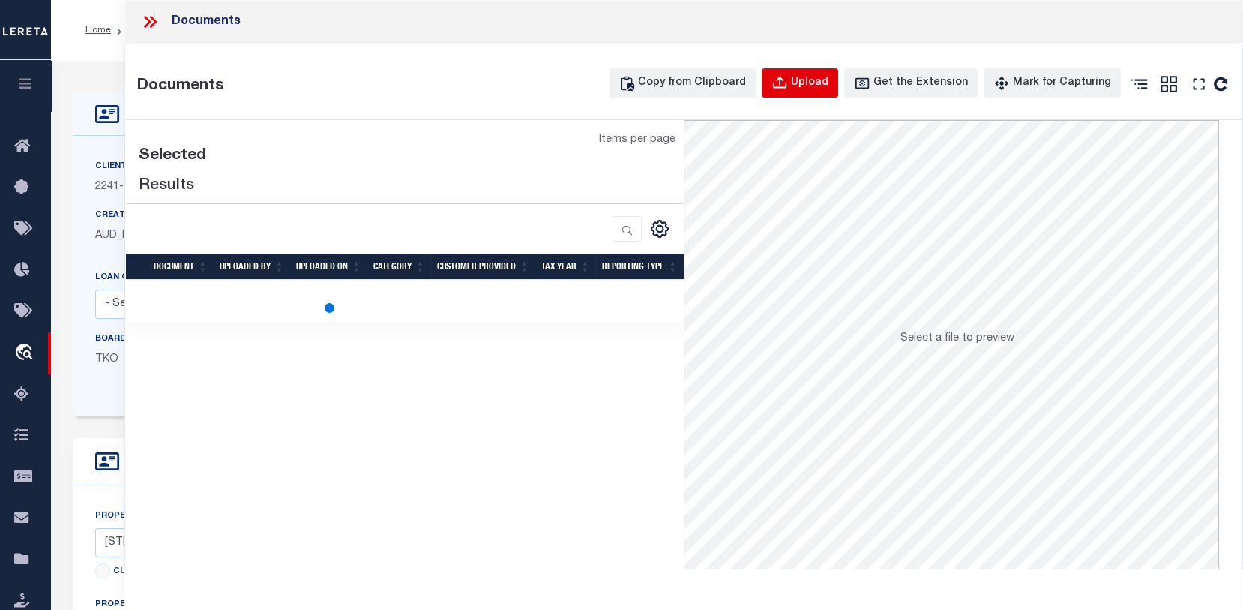
click at [823, 76] on div "Upload" at bounding box center [809, 83] width 37 height 16
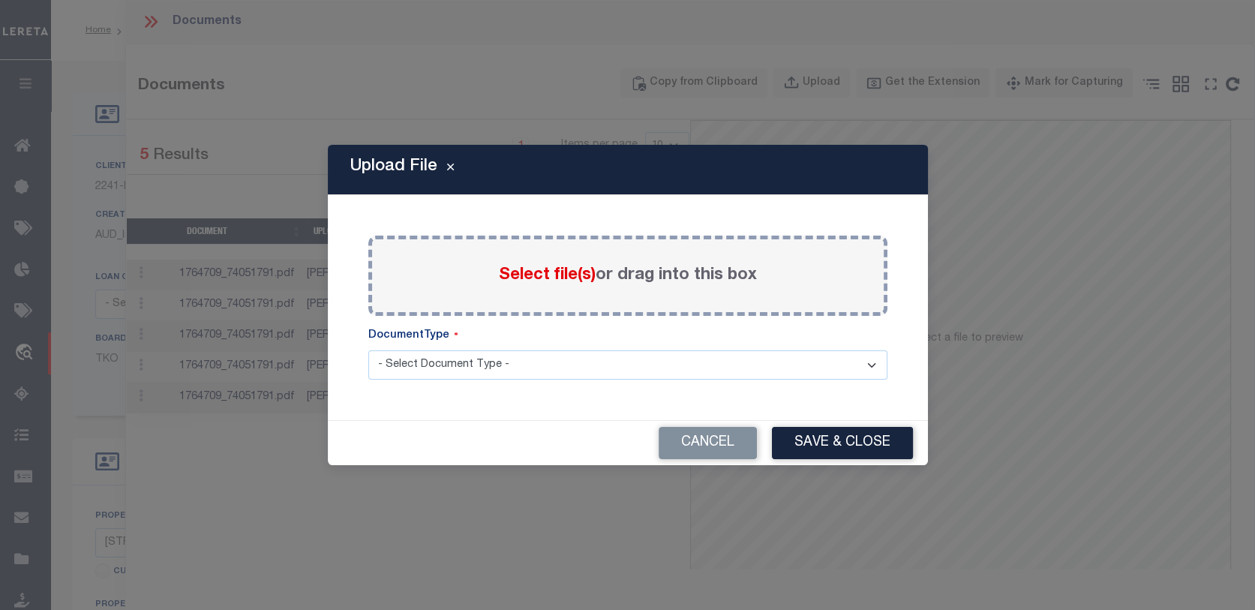
click at [568, 274] on span "Select file(s)" at bounding box center [547, 275] width 97 height 16
click at [0, 0] on input "Select file(s) or drag into this box" at bounding box center [0, 0] width 0 height 0
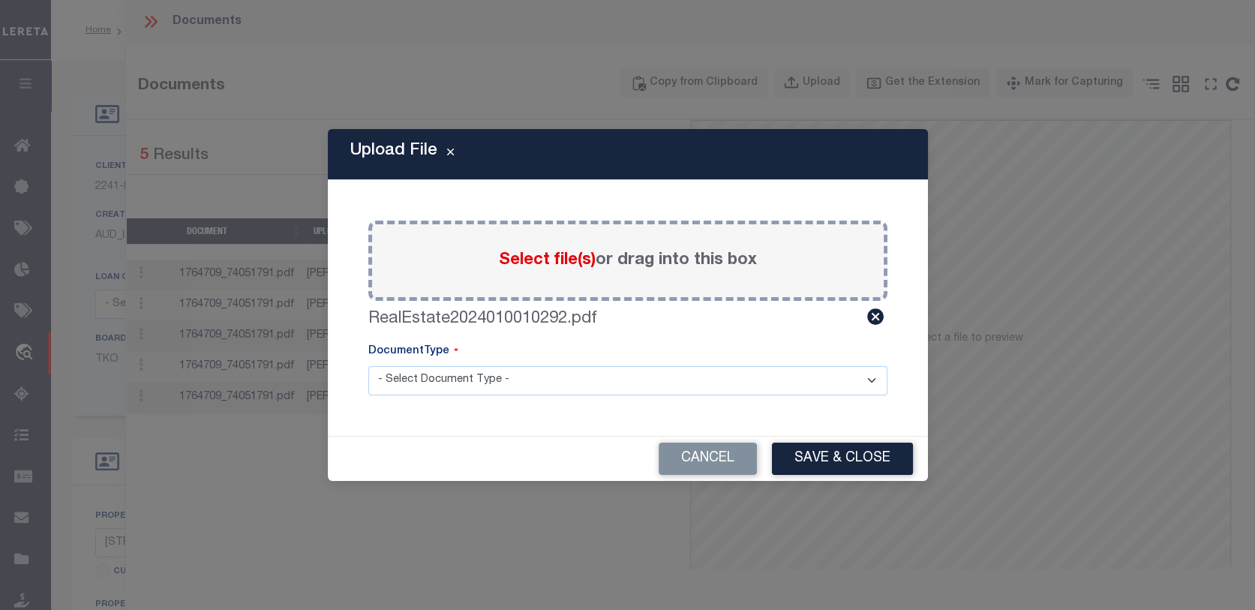
click at [873, 385] on select "- Select Document Type - Tax Service Documents" at bounding box center [627, 380] width 519 height 29
select select "TAX"
click at [368, 366] on select "- Select Document Type - Tax Service Documents" at bounding box center [627, 380] width 519 height 29
click at [844, 463] on button "Save & Close" at bounding box center [842, 458] width 141 height 32
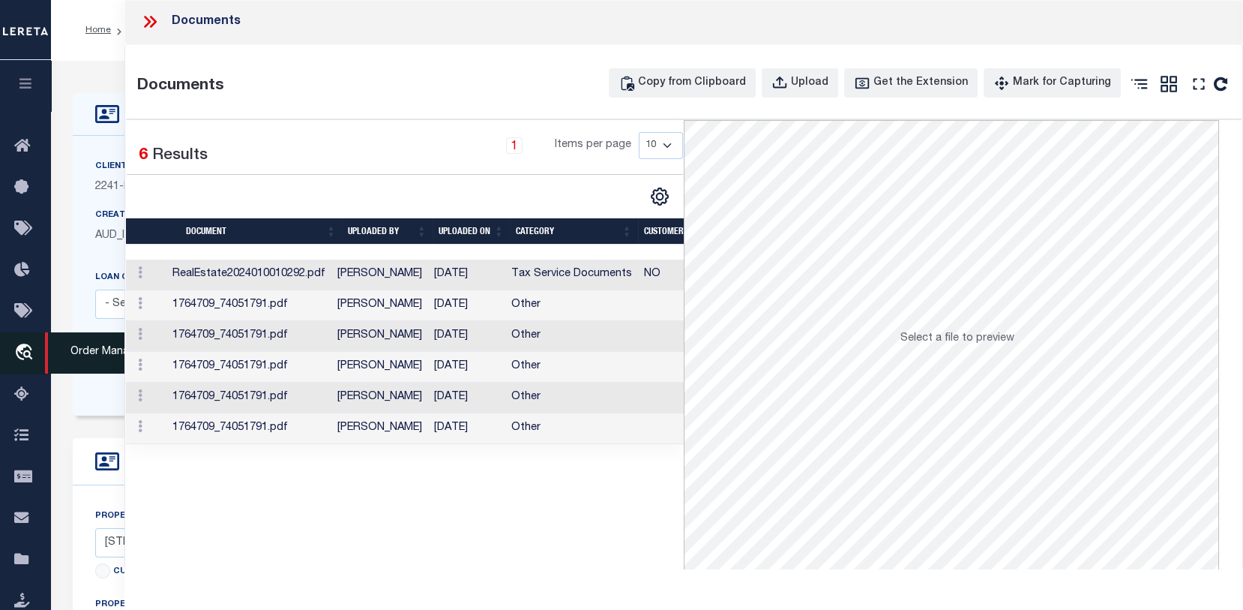
click at [25, 353] on icon "travel_explore" at bounding box center [26, 352] width 24 height 19
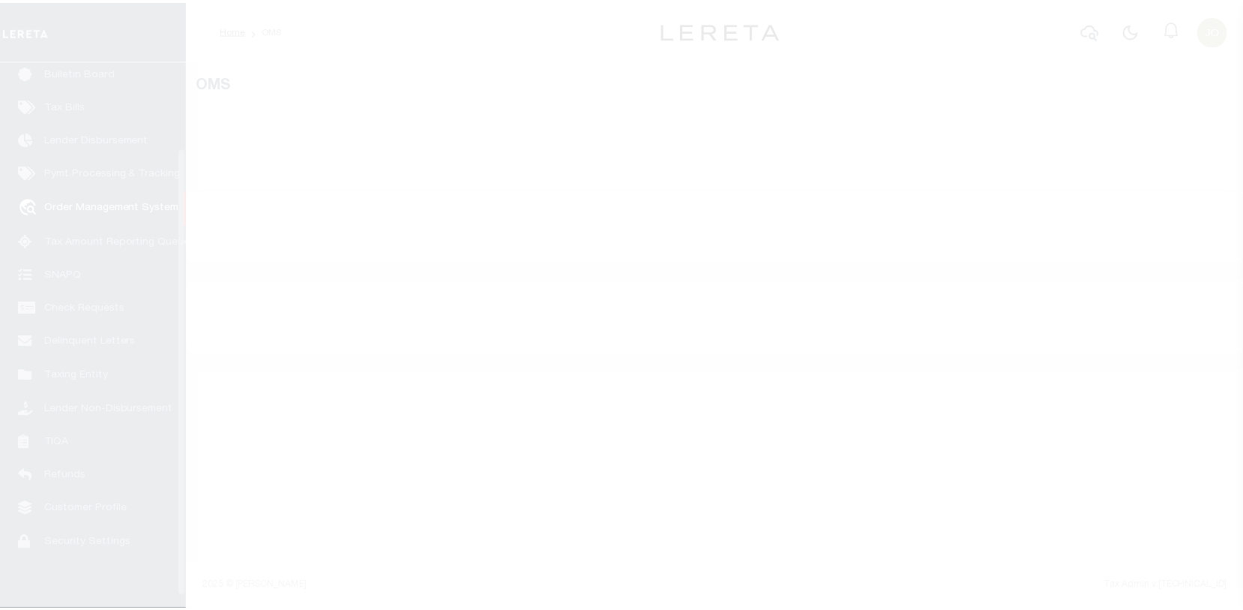
scroll to position [109, 0]
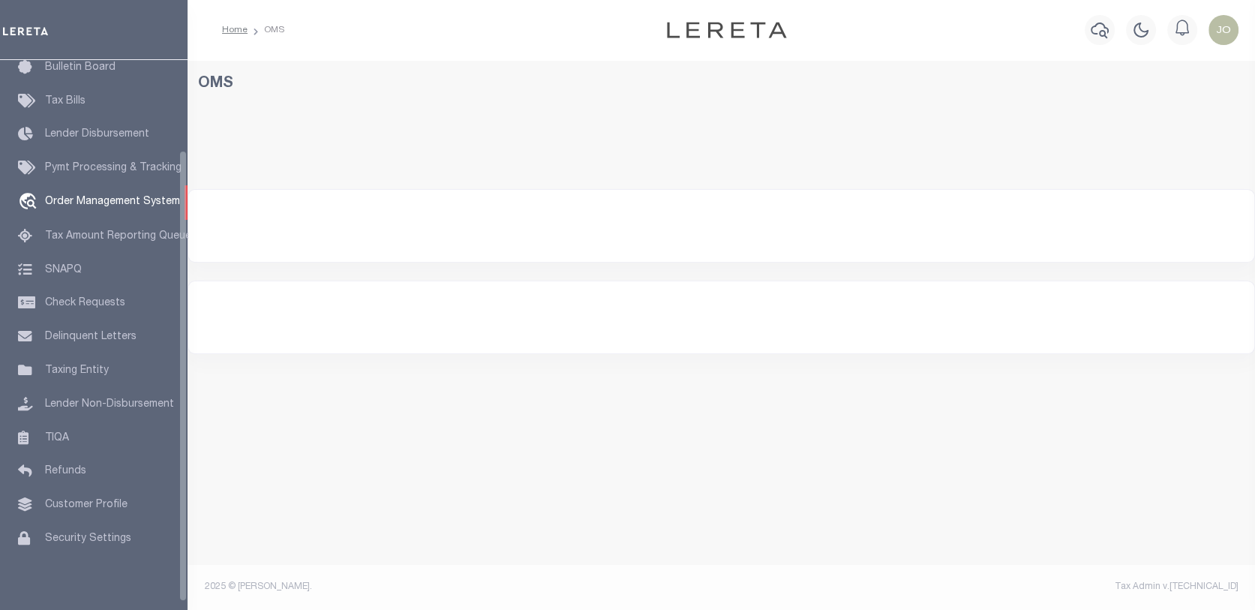
select select "200"
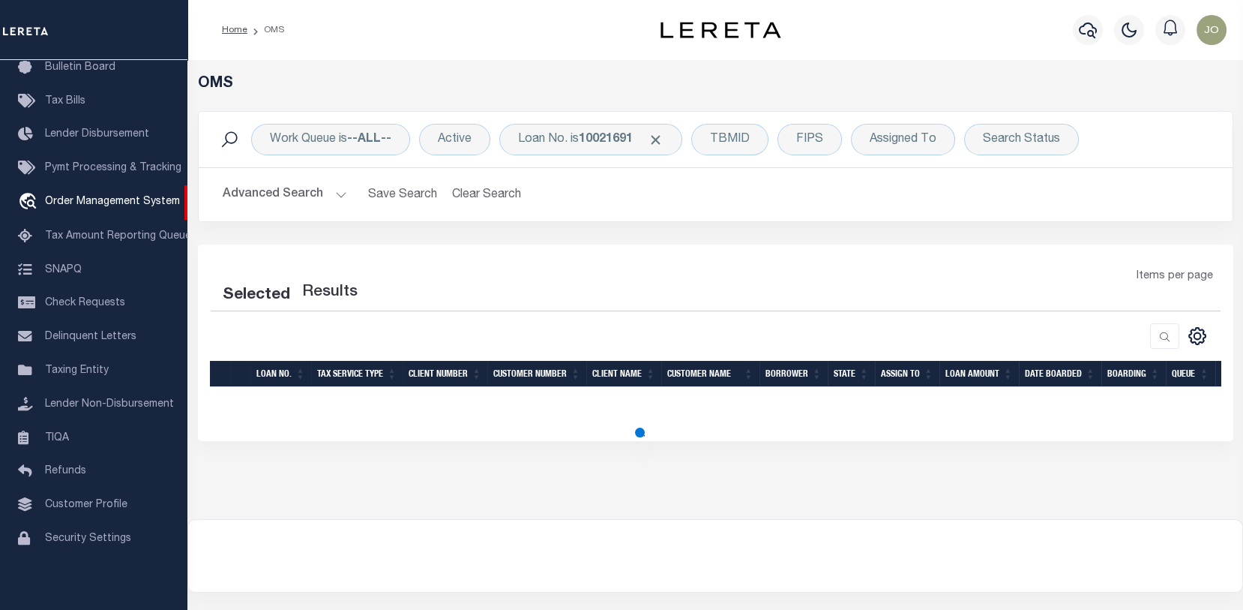
select select "200"
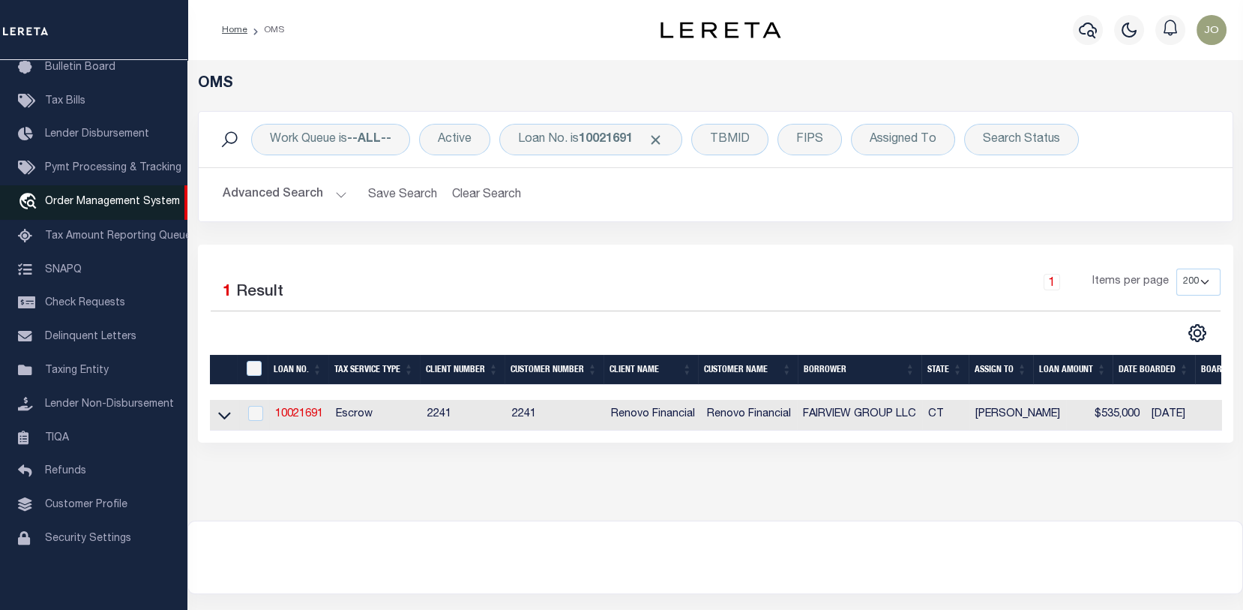
click at [67, 204] on span "Order Management System" at bounding box center [112, 201] width 135 height 10
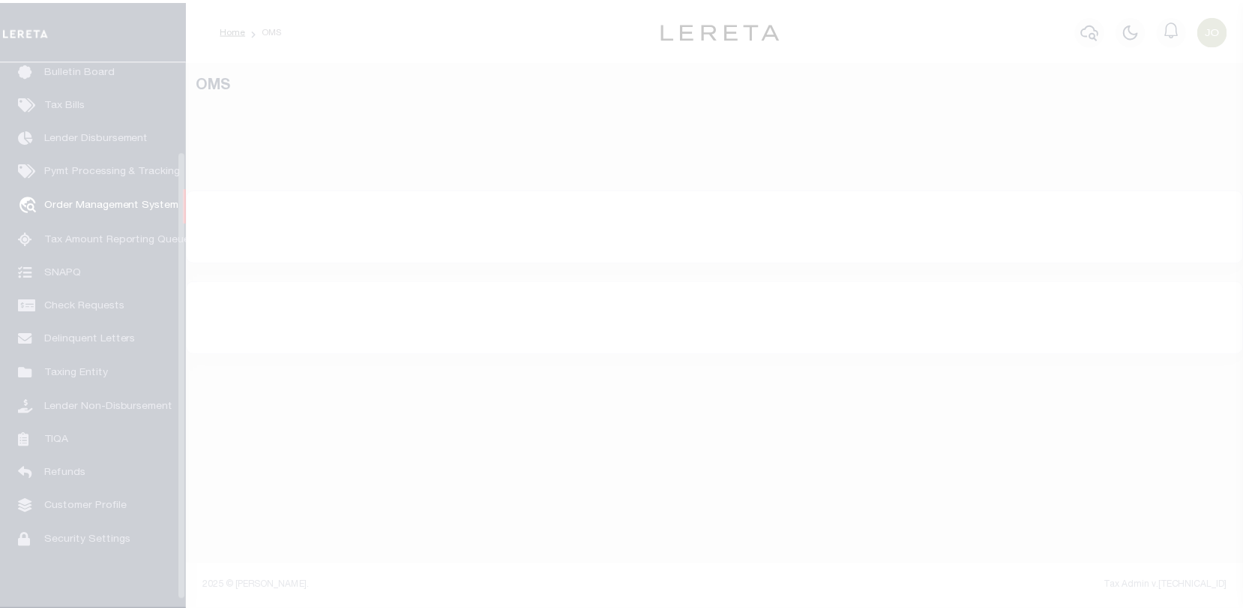
scroll to position [109, 0]
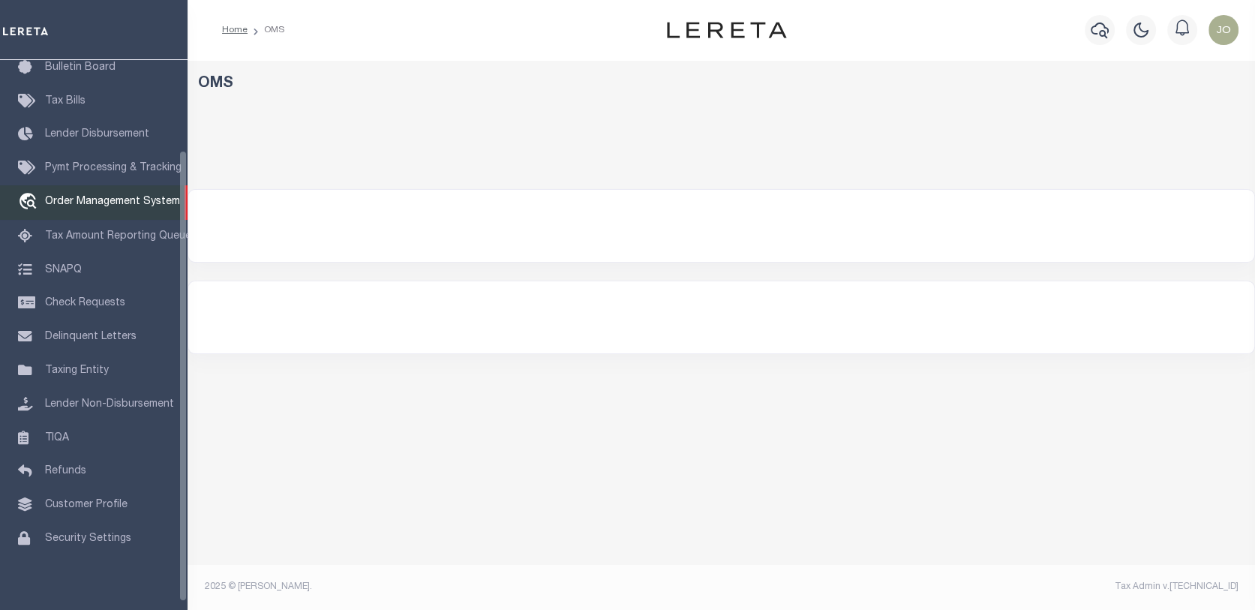
select select "200"
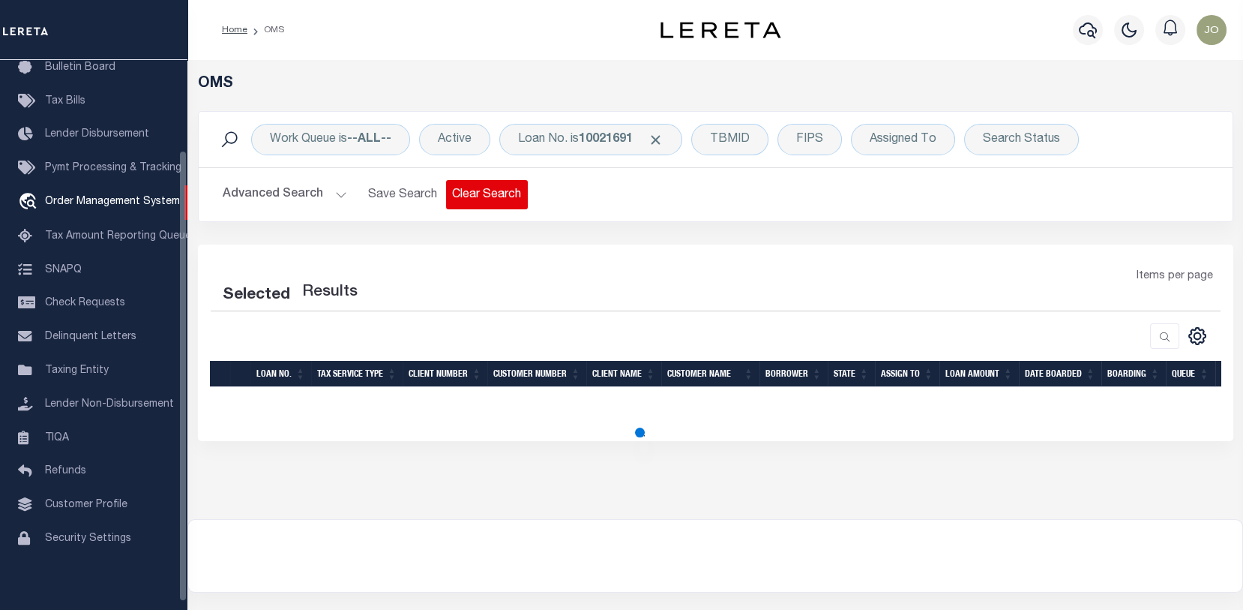
select select "200"
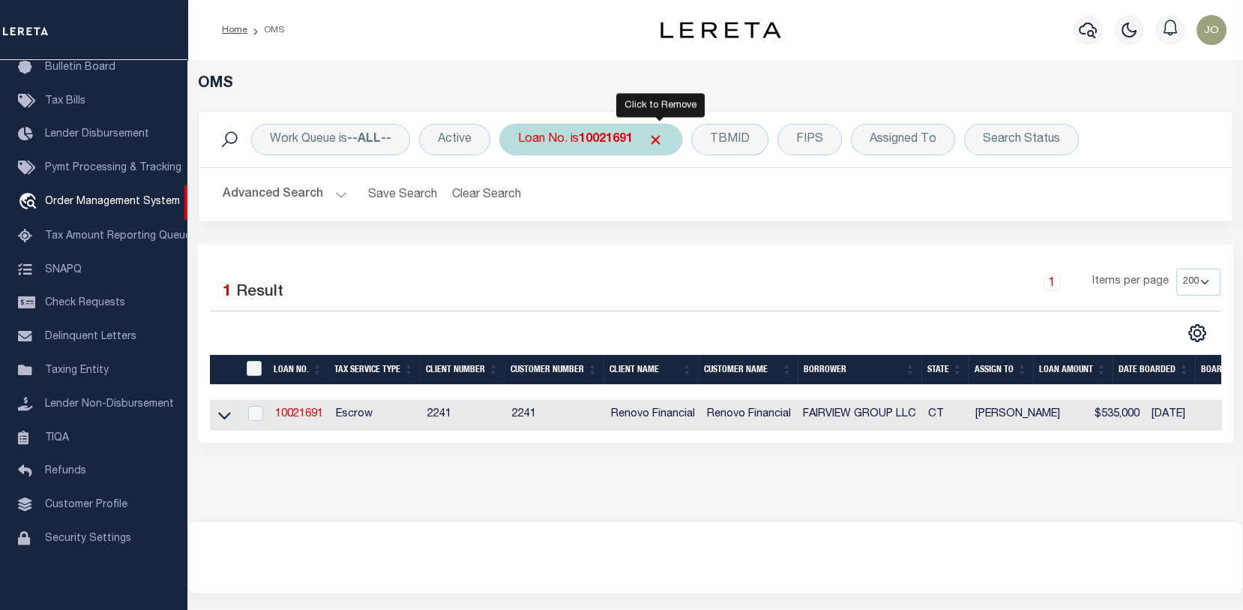
click at [658, 141] on span "Click to Remove" at bounding box center [656, 140] width 16 height 16
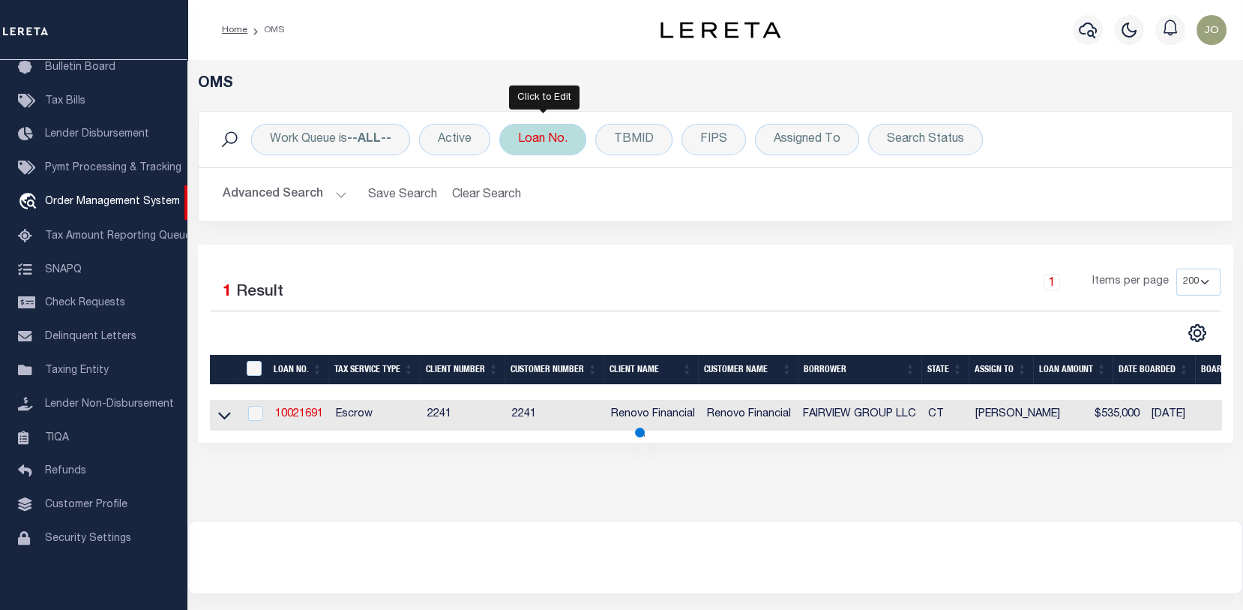
click at [551, 142] on div "Loan No." at bounding box center [542, 139] width 87 height 31
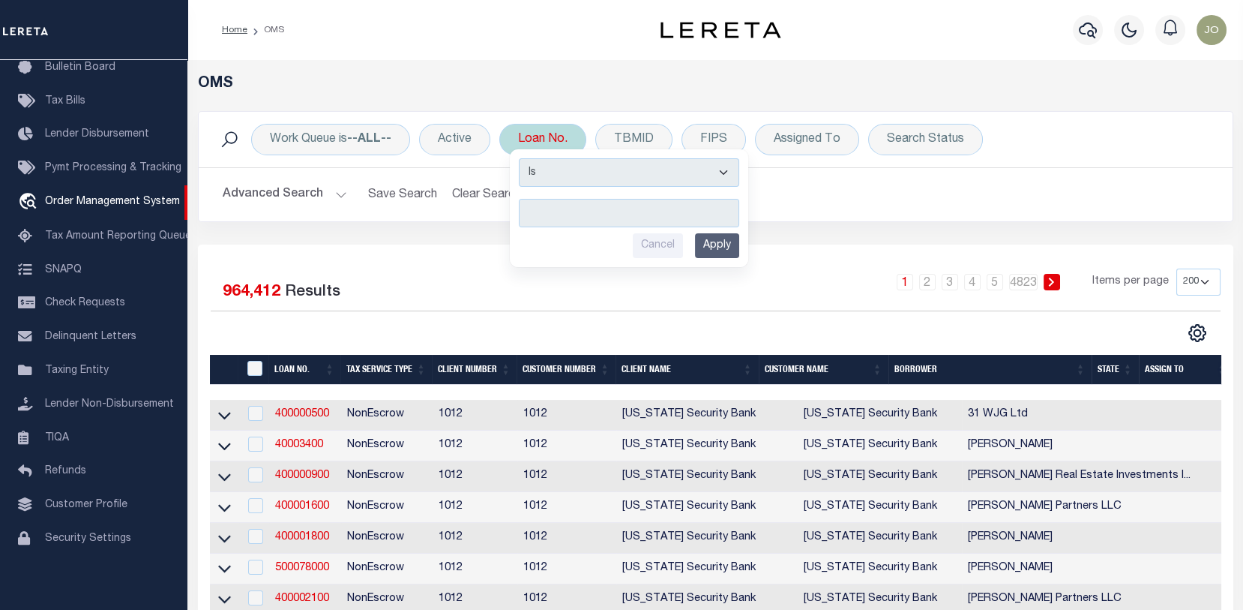
click at [528, 208] on input "text" at bounding box center [629, 213] width 220 height 28
type input "107077"
click at [710, 247] on input "Apply" at bounding box center [717, 245] width 44 height 25
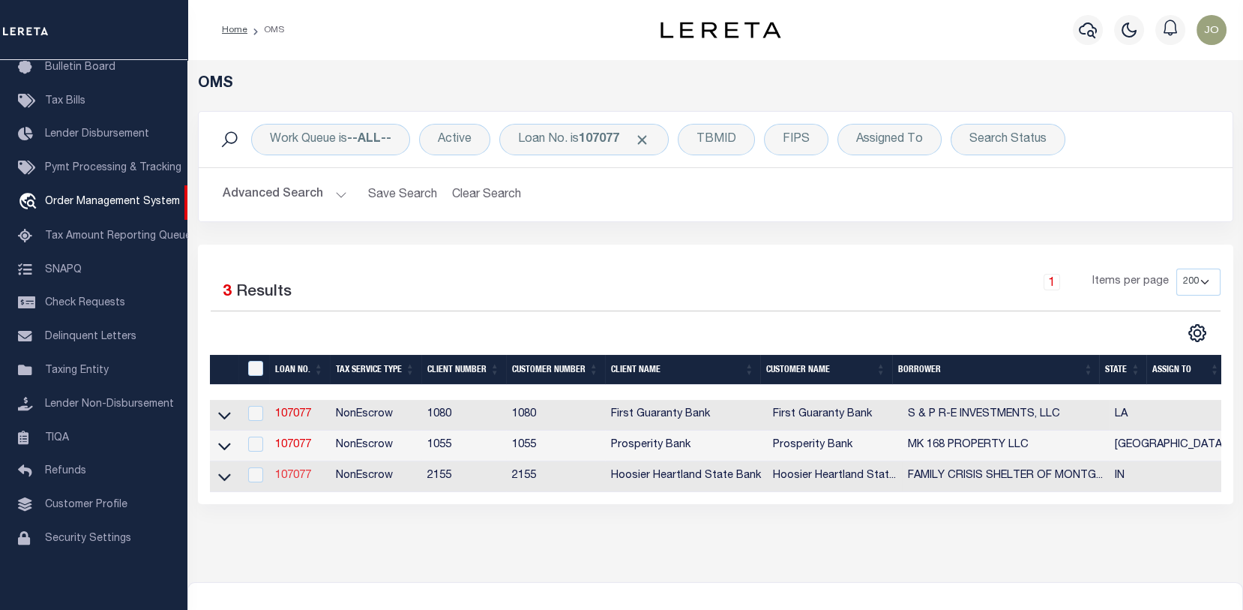
click at [293, 473] on link "107077" at bounding box center [293, 475] width 36 height 10
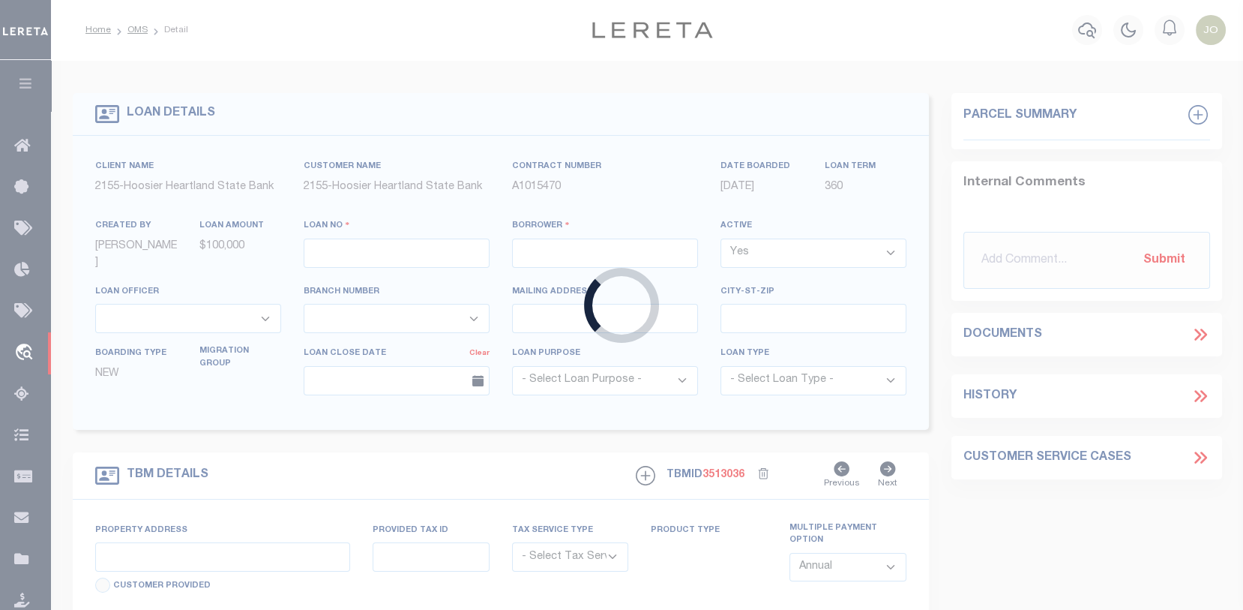
type input "107077"
type input "FAMILY CRISIS SHELTER OF [GEOGRAPHIC_DATA]"
select select
type input "[DATE]"
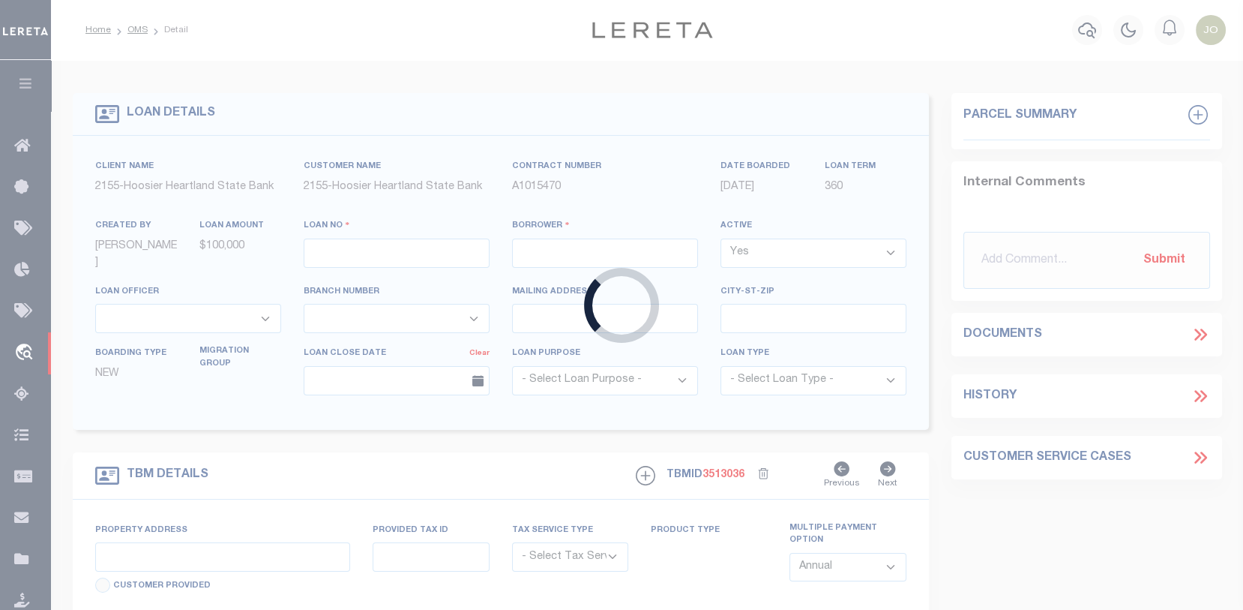
select select "20"
select select "NonEscrow"
type input "[STREET_ADDRESS][PERSON_NAME]"
type input "54-07-32-331-045.000-030"
select select
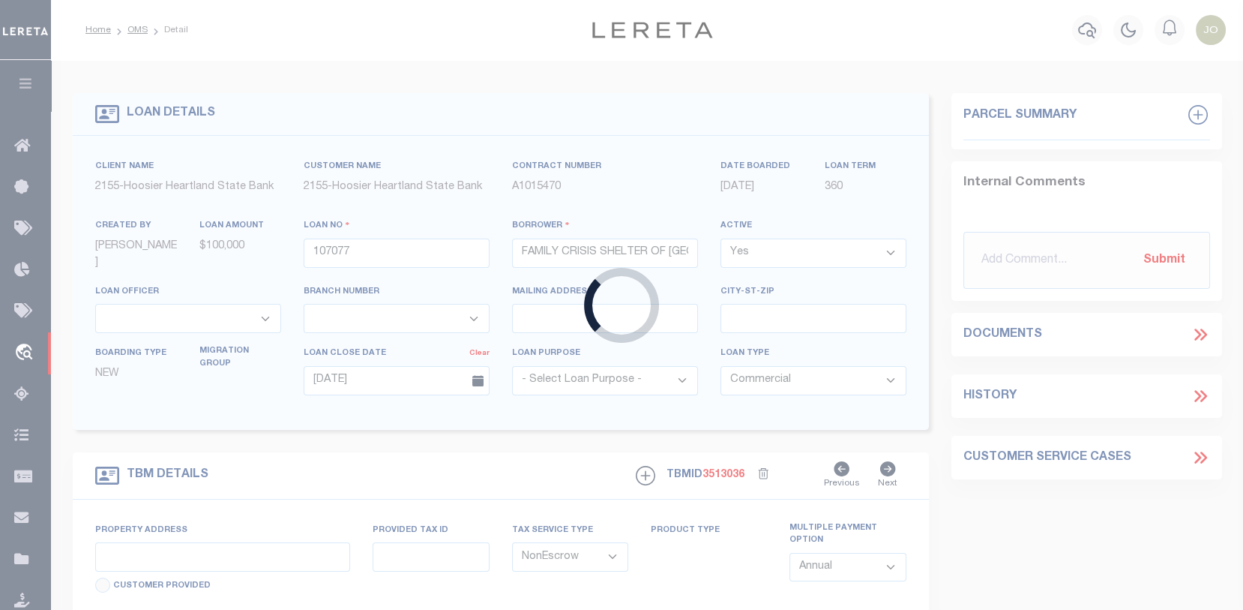
type input "[GEOGRAPHIC_DATA] IN 47933"
type input "IN"
select select
select select "3668"
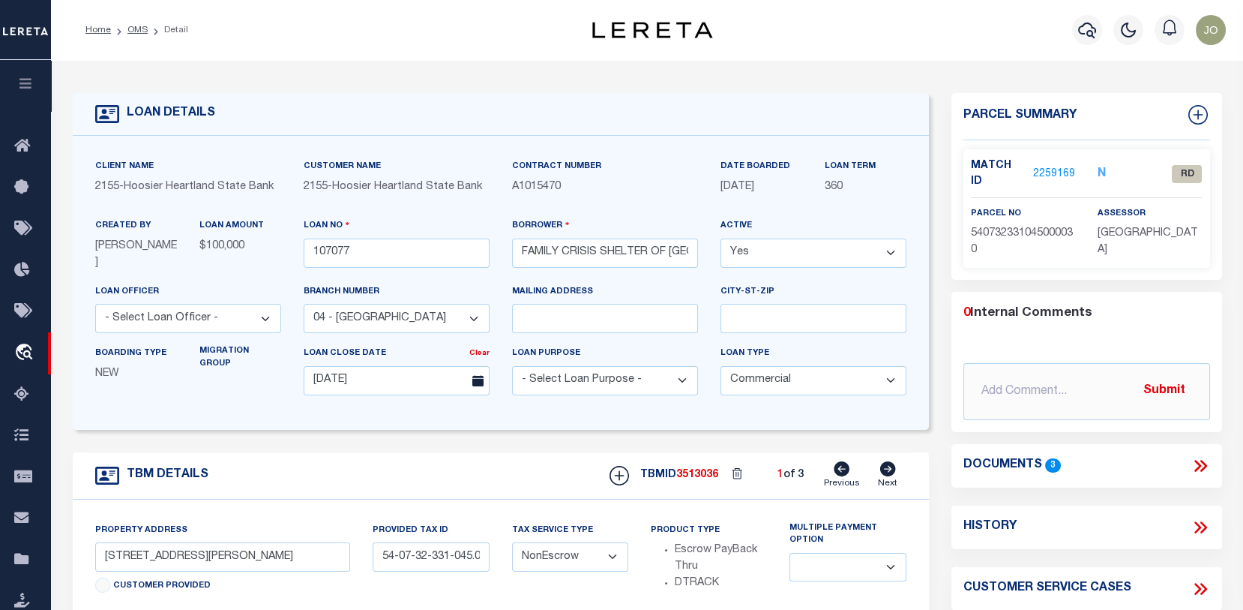
click at [886, 466] on icon at bounding box center [888, 468] width 16 height 15
type input "[STREET_ADDRESS]"
type input "54-07-32-331-046.000-030"
select select
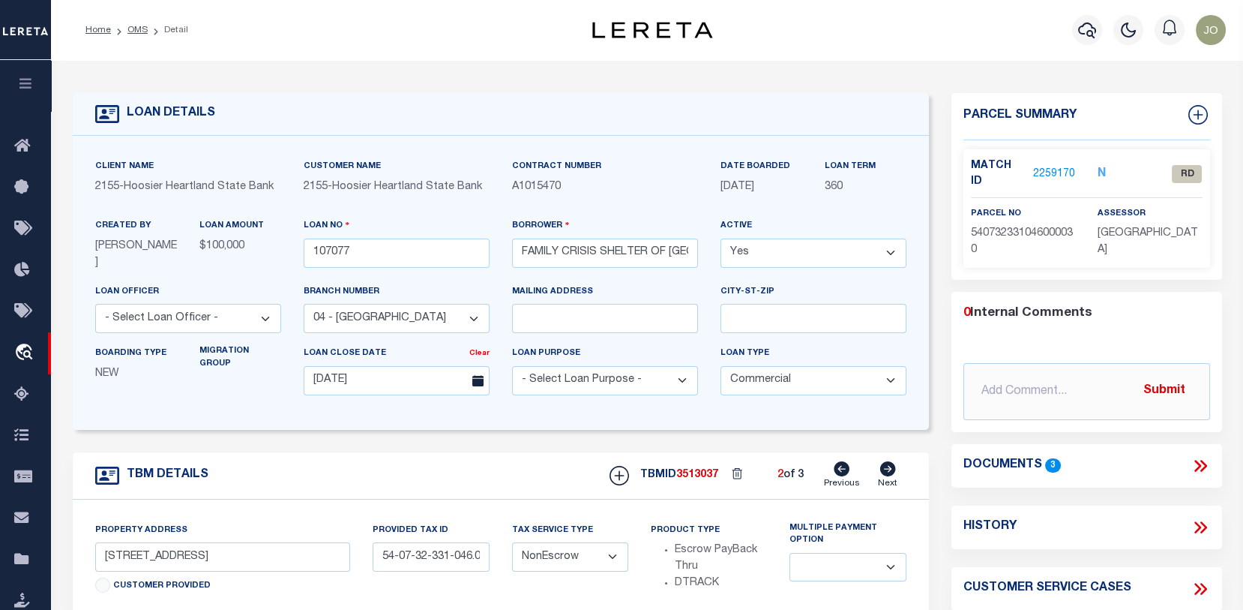
click at [878, 465] on link "Next" at bounding box center [887, 475] width 19 height 28
type input "54-07-32-331-048.000-030"
select select
click at [845, 464] on icon at bounding box center [843, 468] width 16 height 15
type input "54-07-32-331-046.000-030"
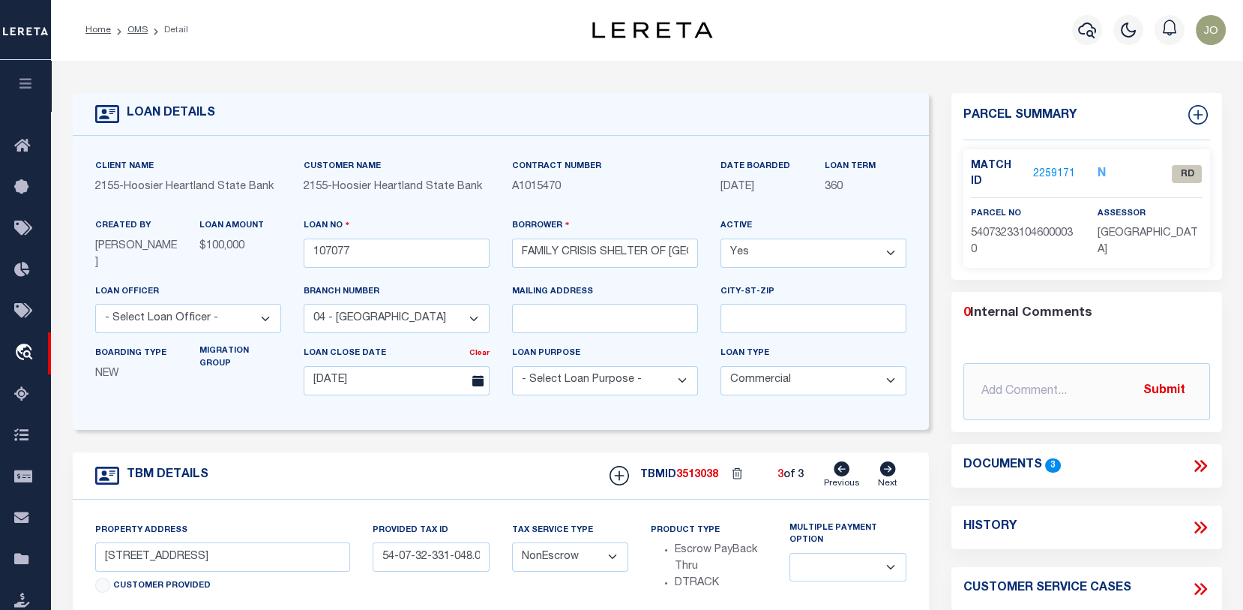
select select
click at [889, 463] on icon at bounding box center [888, 468] width 16 height 15
type input "54-07-32-331-048.000-030"
select select
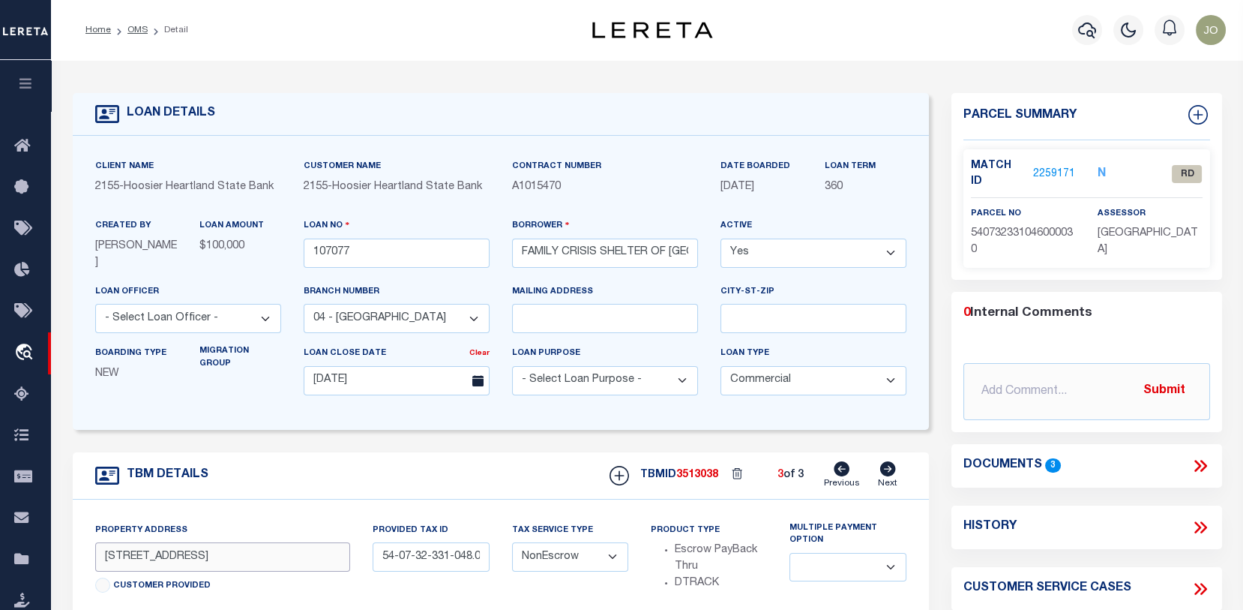
click at [112, 556] on input "[STREET_ADDRESS]" at bounding box center [223, 556] width 256 height 29
click at [106, 556] on input "[STREET_ADDRESS]" at bounding box center [223, 556] width 256 height 29
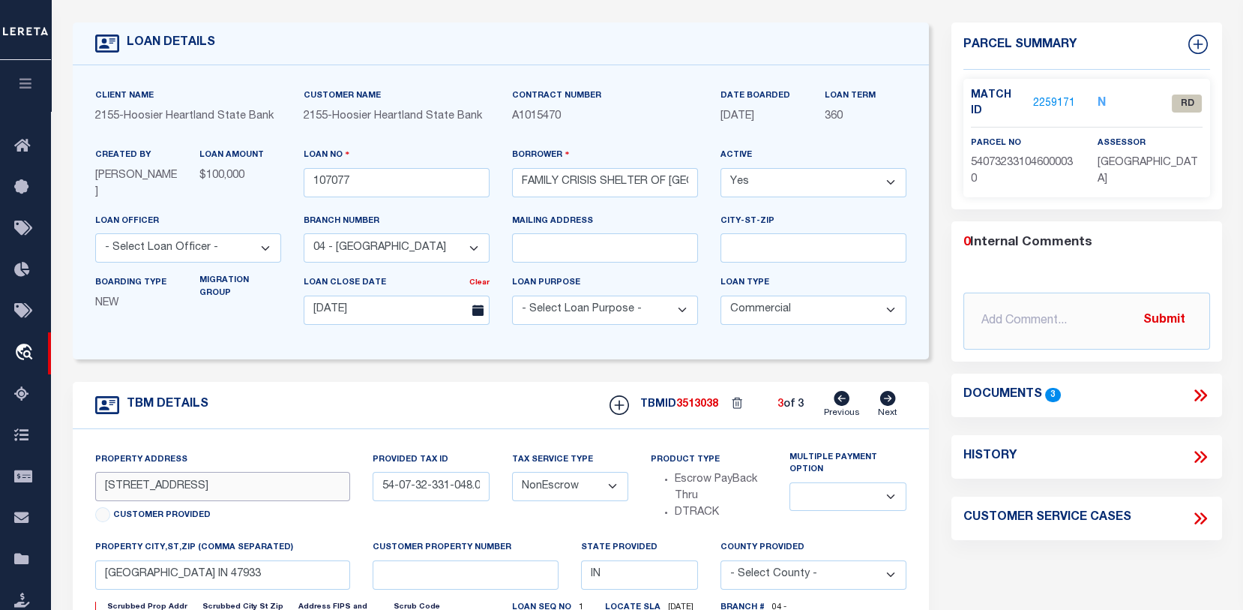
scroll to position [75, 0]
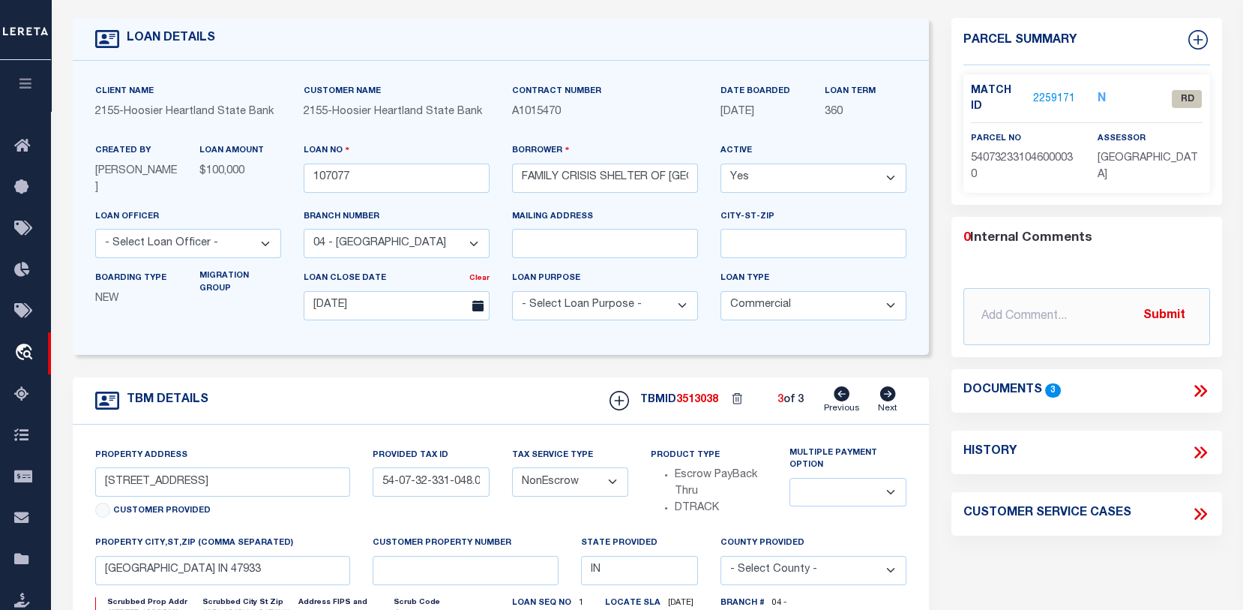
click at [705, 470] on body "Home OMS Detail" at bounding box center [621, 508] width 1243 height 1166
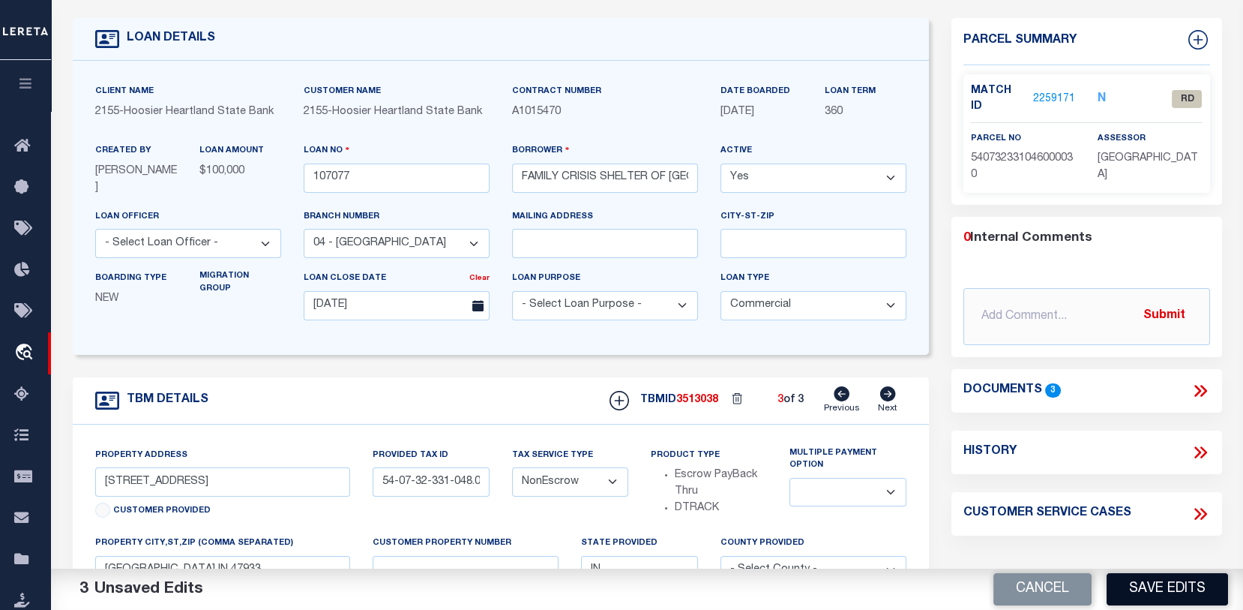
click at [1172, 592] on button "Save Edits" at bounding box center [1167, 589] width 121 height 32
type input "[STREET_ADDRESS]"
select select
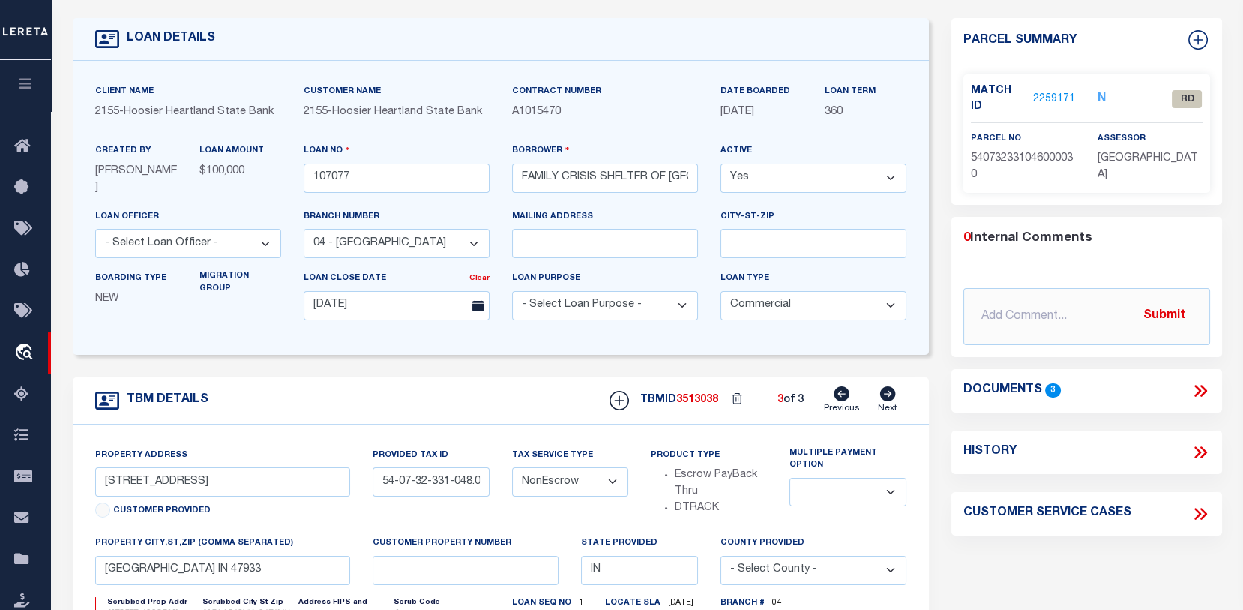
click at [1050, 102] on link "2259171" at bounding box center [1054, 99] width 42 height 16
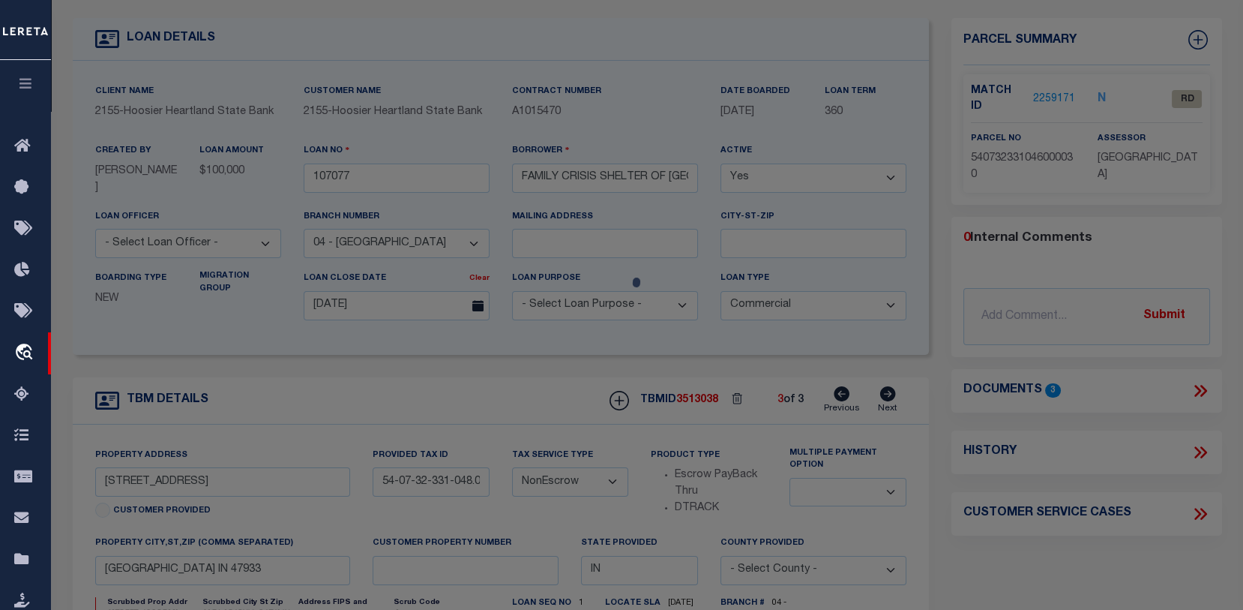
checkbox input "false"
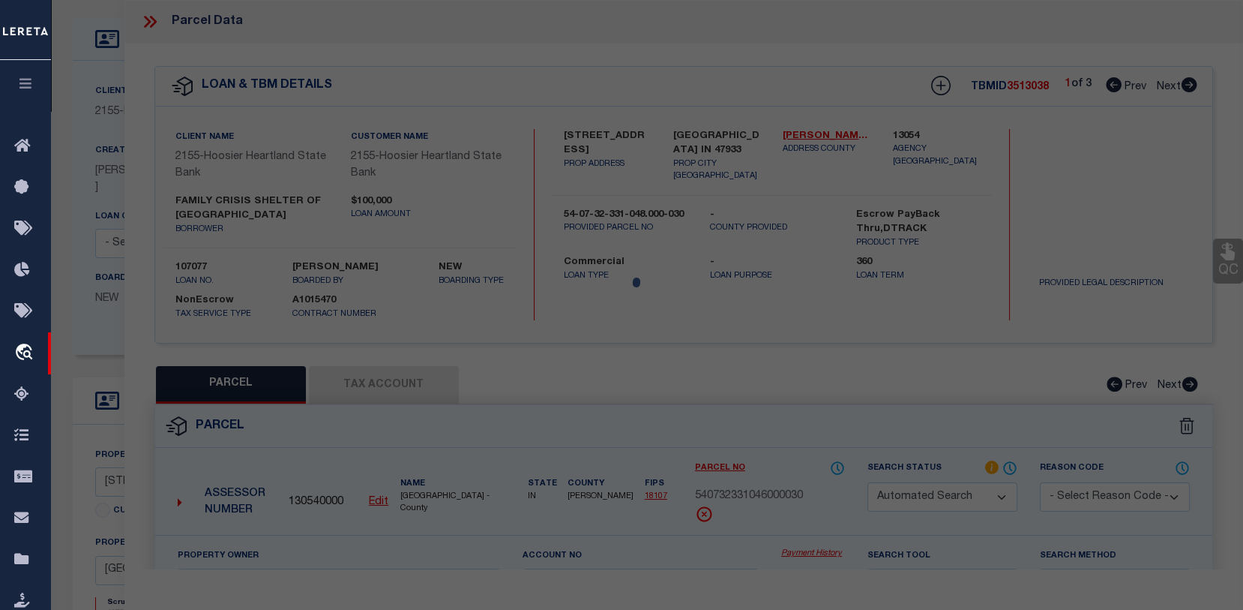
select select "RD"
type input "FAMILY CRISIS SHELTER"
select select "ATL"
select select "ADD"
type input "[STREET_ADDRESS]"
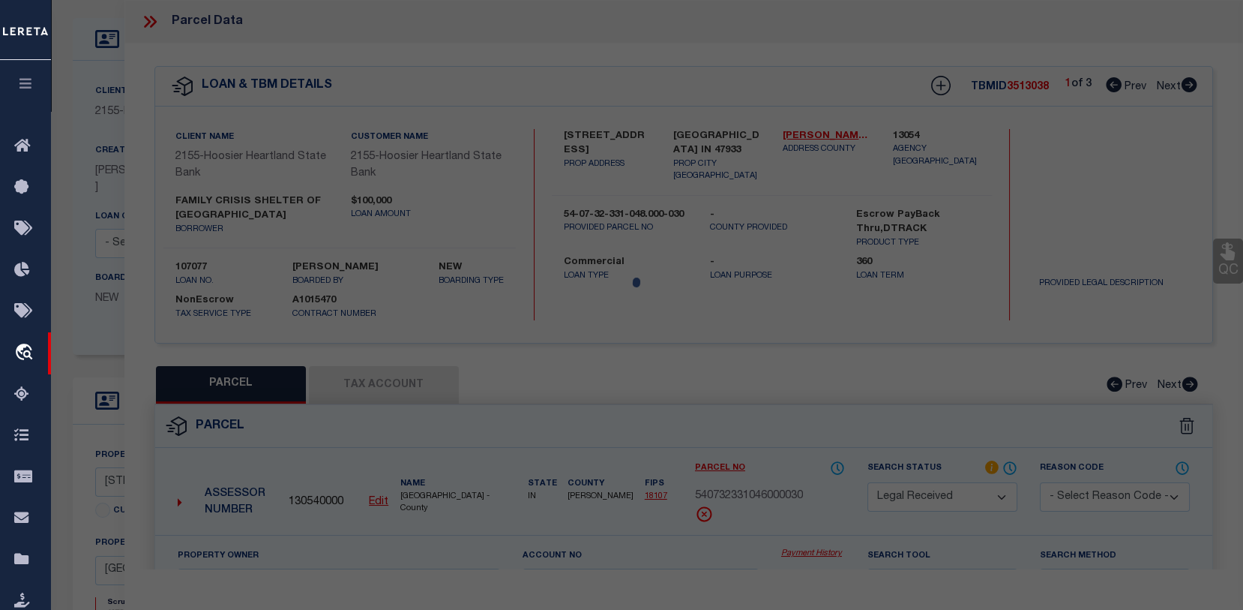
checkbox input "false"
type input "[GEOGRAPHIC_DATA], IN 47933"
type textarea "PT 32-19-4 0.13 A. & PT 32-19-4 0.17 A (TOTAL 0.30 A)"
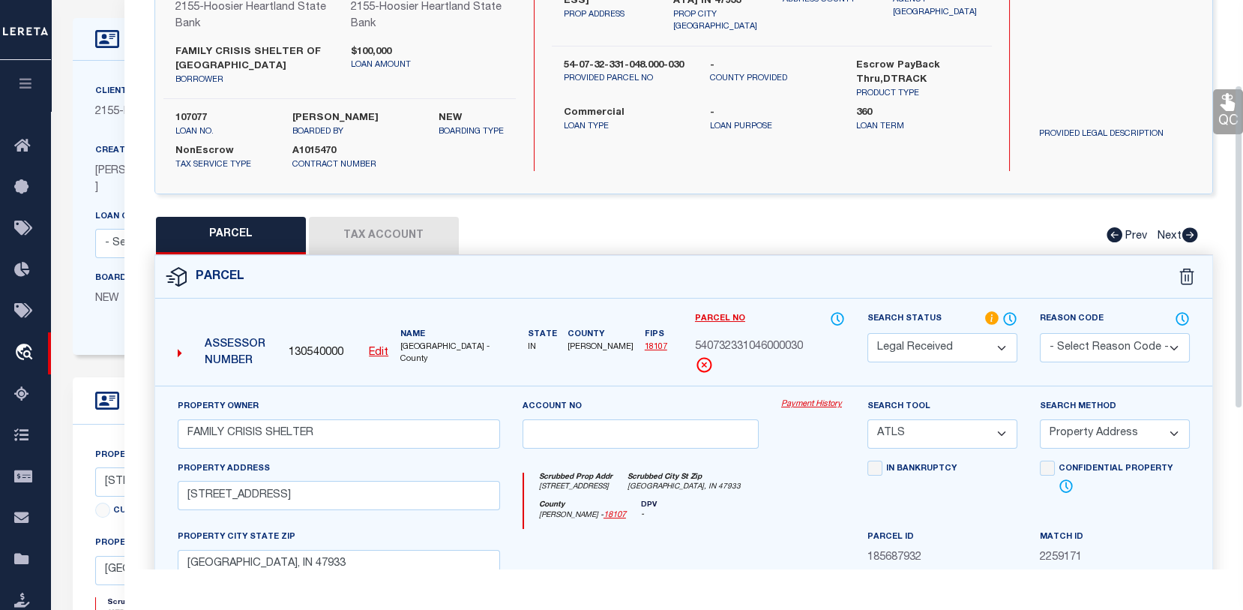
scroll to position [150, 0]
click at [411, 244] on button "Tax Account" at bounding box center [384, 234] width 150 height 37
select select "100"
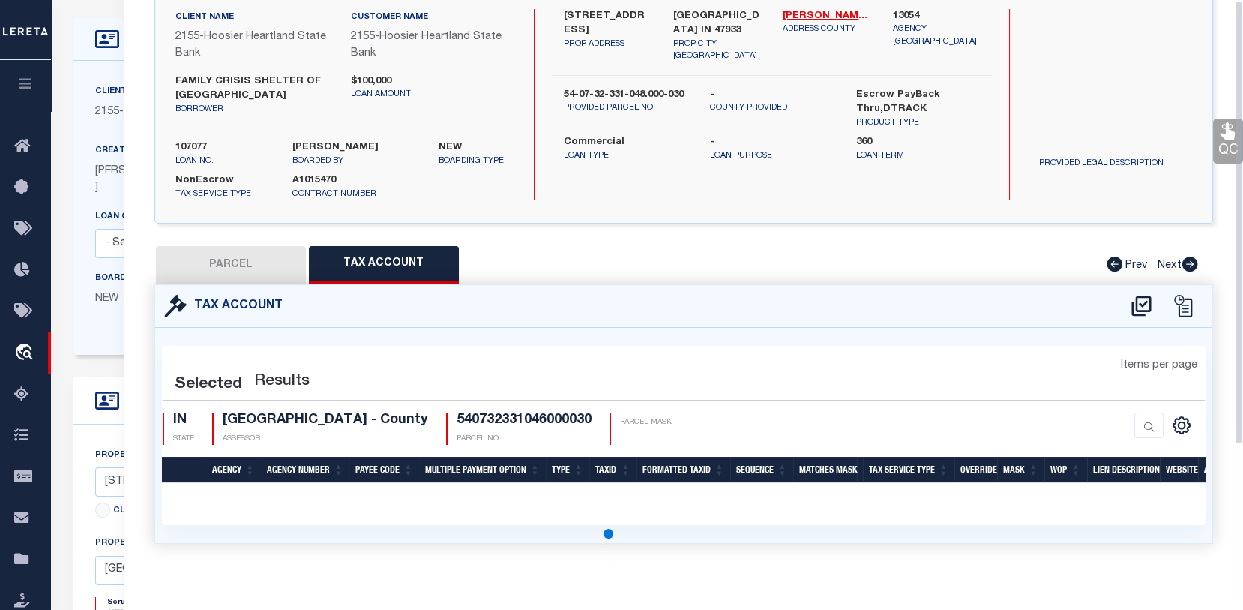
scroll to position [0, 0]
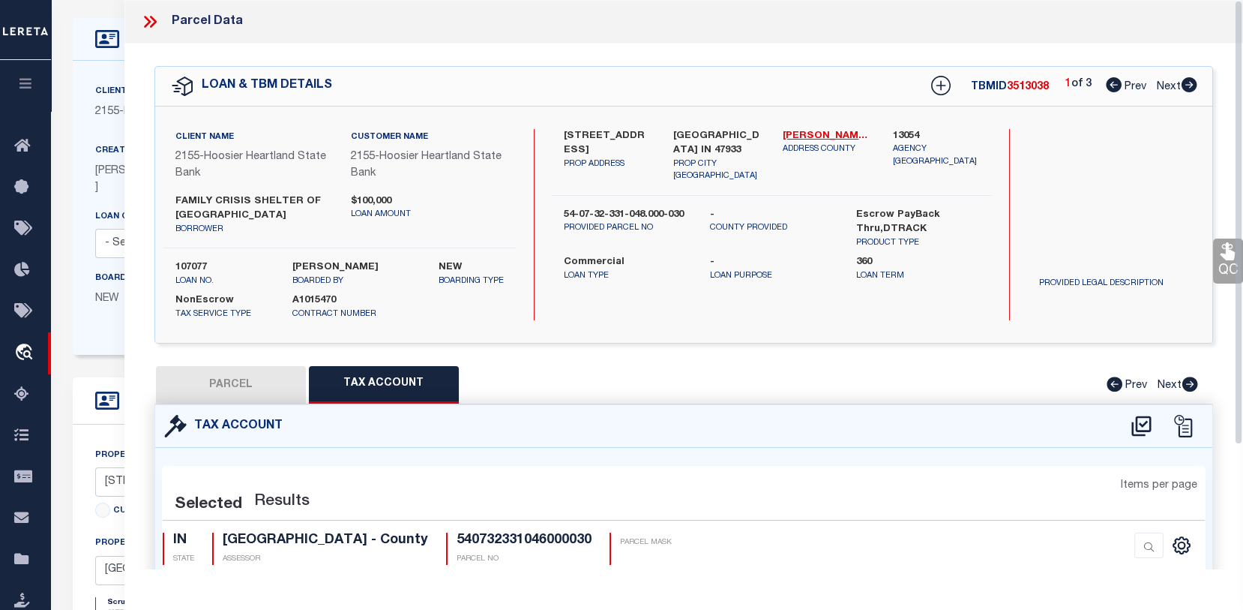
select select "100"
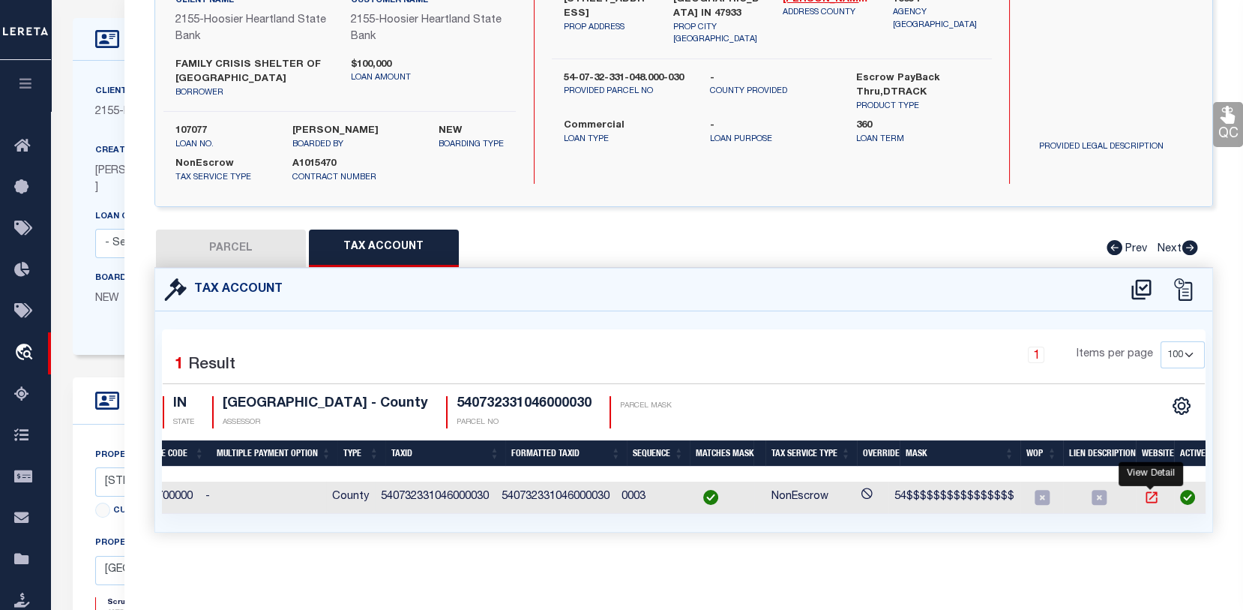
click at [1152, 505] on icon "" at bounding box center [1151, 497] width 15 height 15
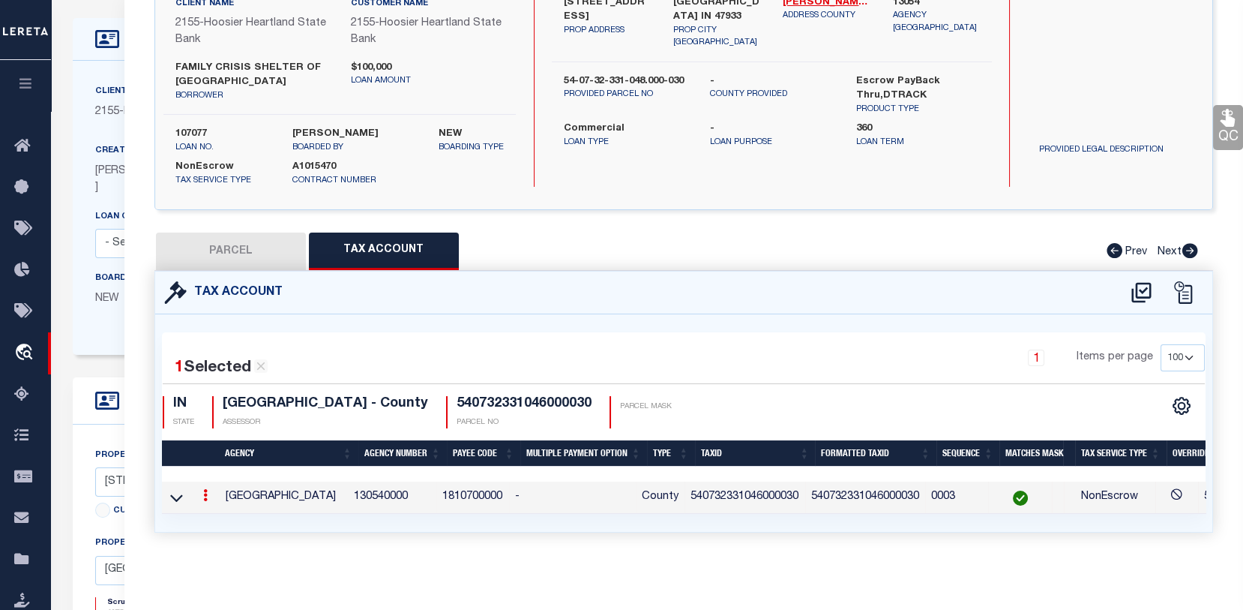
click at [73, 274] on div "Client Name 2155 - Hoosier Heartland State Bank Customer Name 2155 - Hoosier He…" at bounding box center [501, 208] width 856 height 294
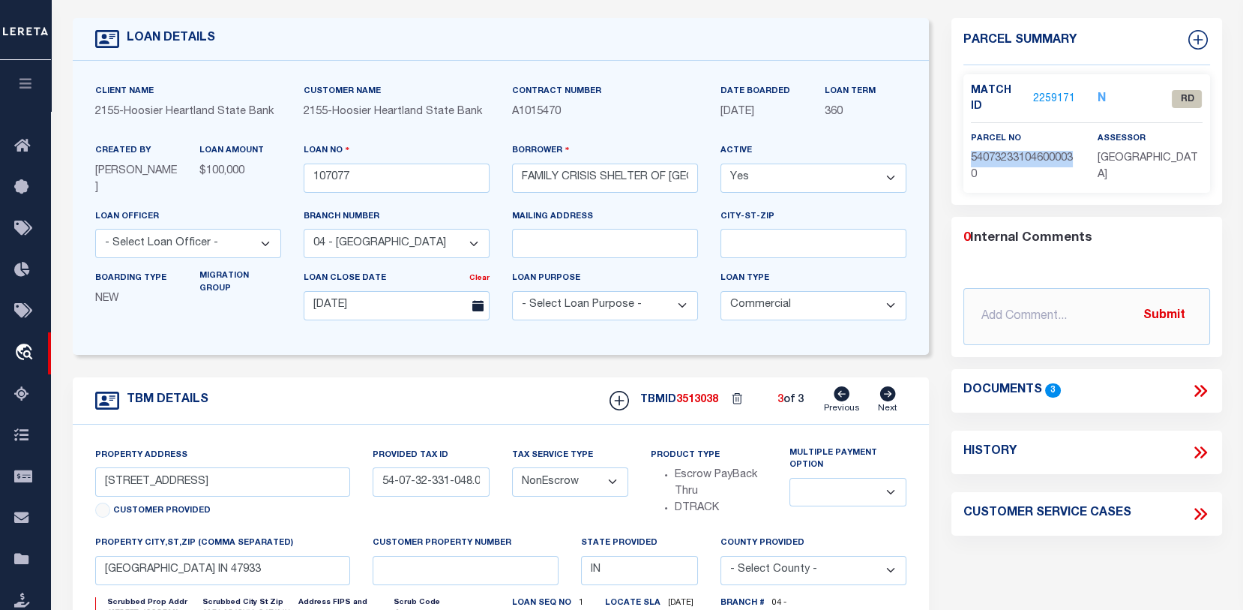
drag, startPoint x: 971, startPoint y: 154, endPoint x: 1079, endPoint y: 157, distance: 108.0
click at [1079, 157] on div "parcel no 540732331046000030" at bounding box center [1023, 156] width 127 height 53
copy span "54073233104600003"
